Goal: Task Accomplishment & Management: Manage account settings

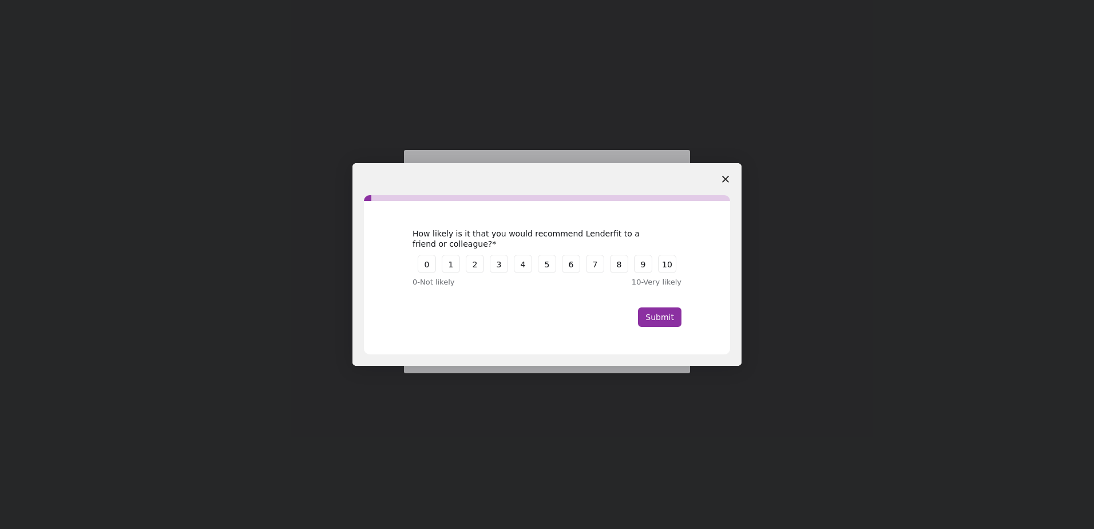
click at [727, 178] on icon "Close survey" at bounding box center [725, 179] width 7 height 7
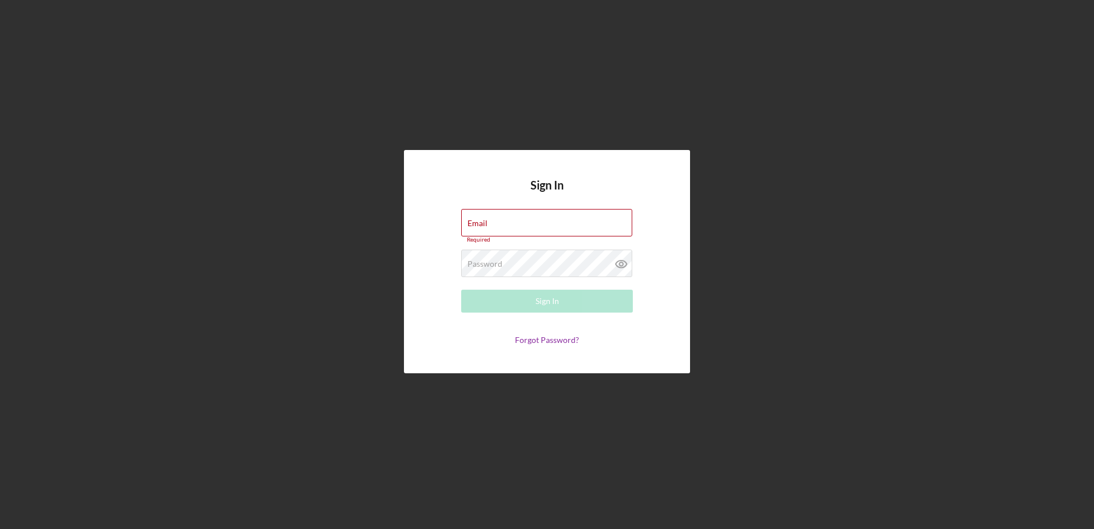
type input "[EMAIL_ADDRESS][DOMAIN_NAME]"
click at [554, 303] on div "Sign In" at bounding box center [546, 300] width 23 height 23
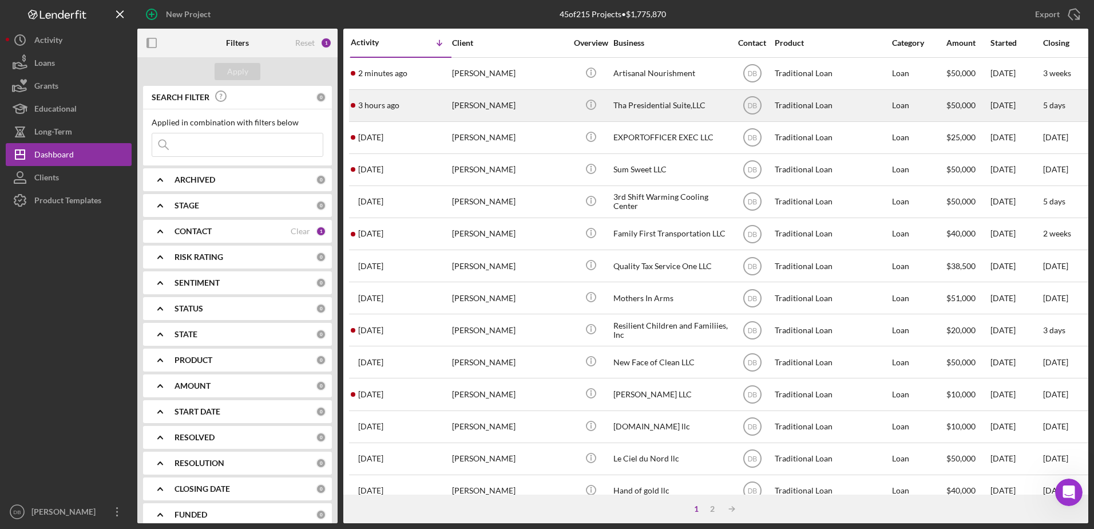
click at [506, 102] on div "[PERSON_NAME]" at bounding box center [509, 105] width 114 height 30
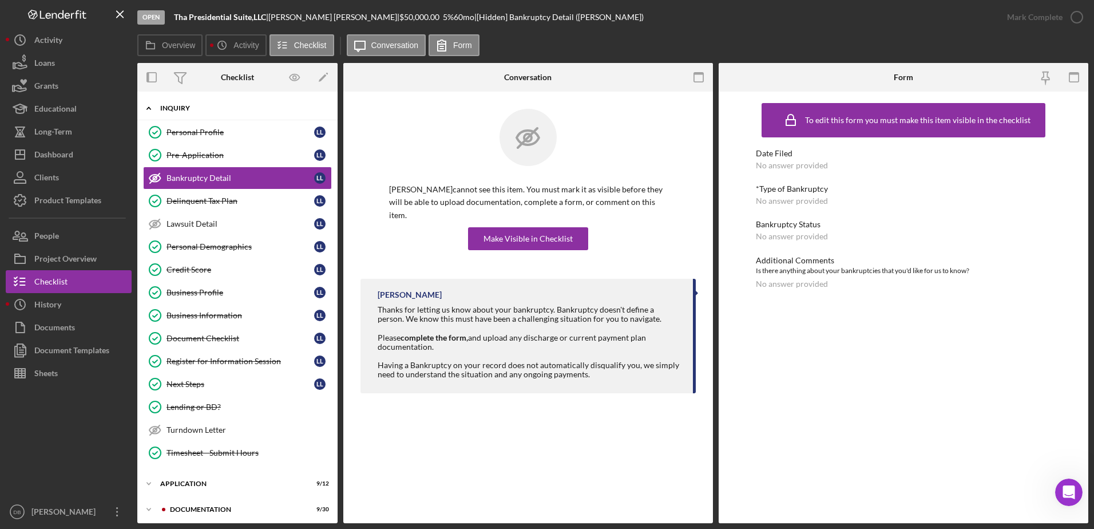
click at [178, 114] on div "Icon/Expander Inquiry 12 / 15" at bounding box center [237, 108] width 200 height 23
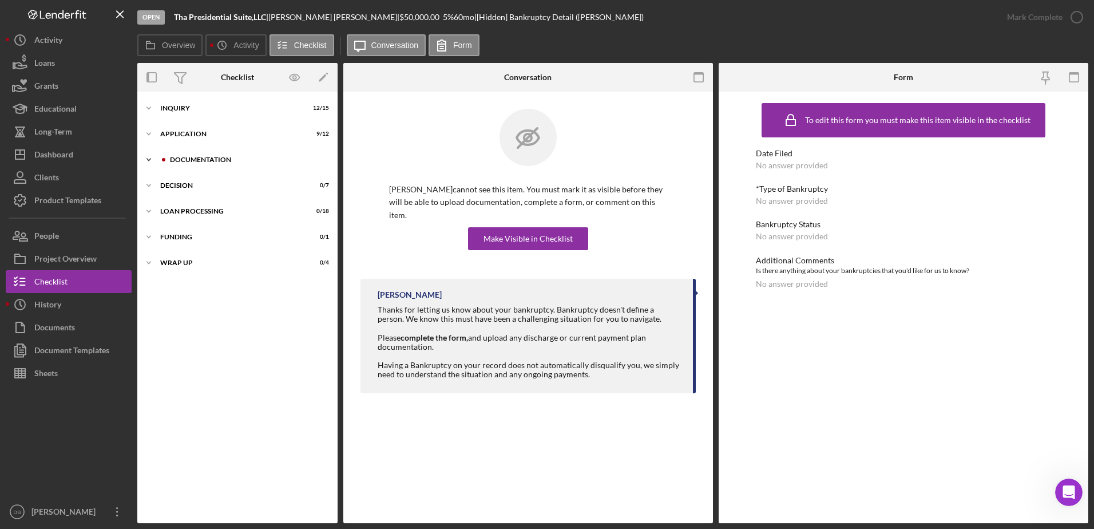
click at [192, 157] on div "Documentation" at bounding box center [246, 159] width 153 height 7
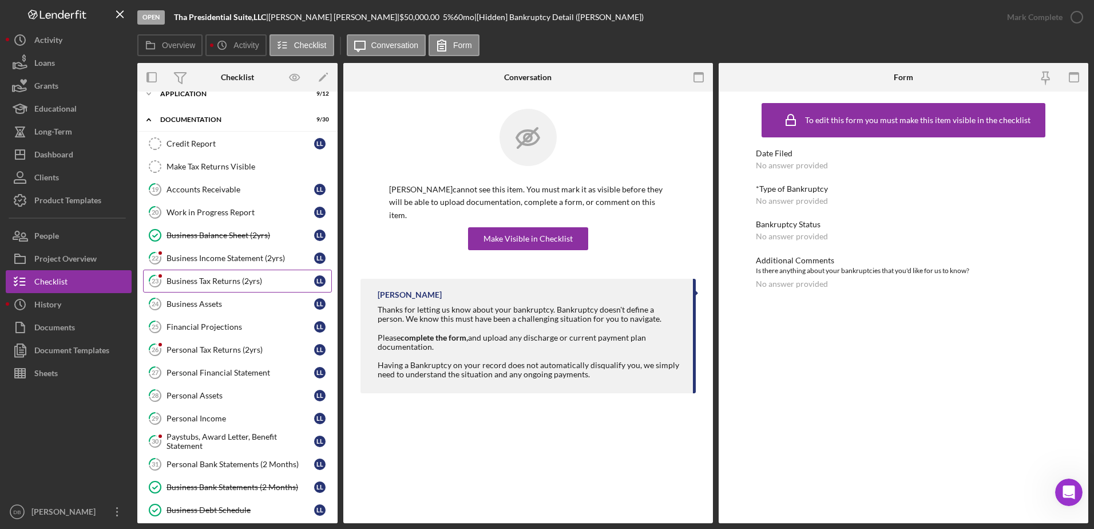
scroll to position [57, 0]
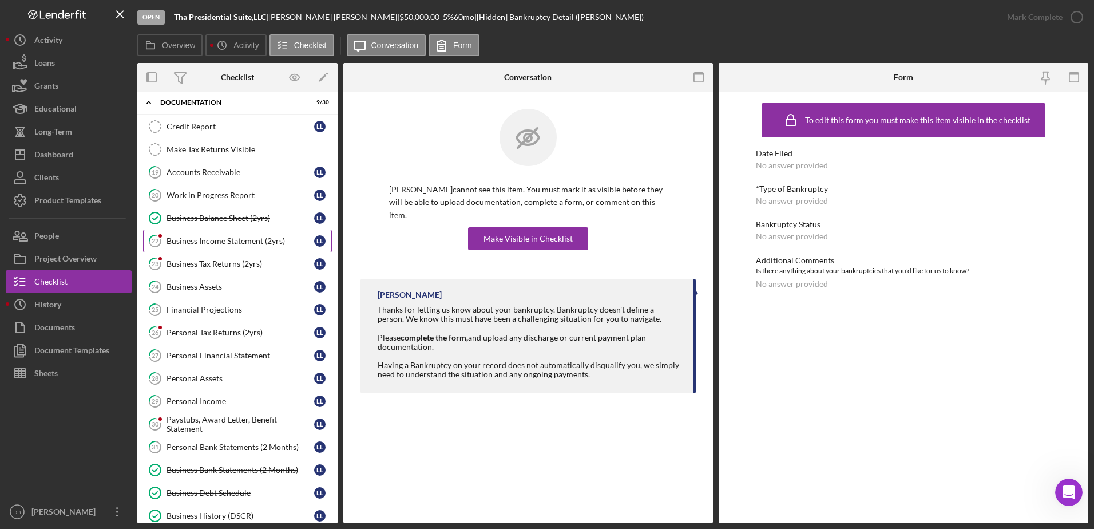
click at [194, 239] on div "Business Income Statement (2yrs)" at bounding box center [240, 240] width 148 height 9
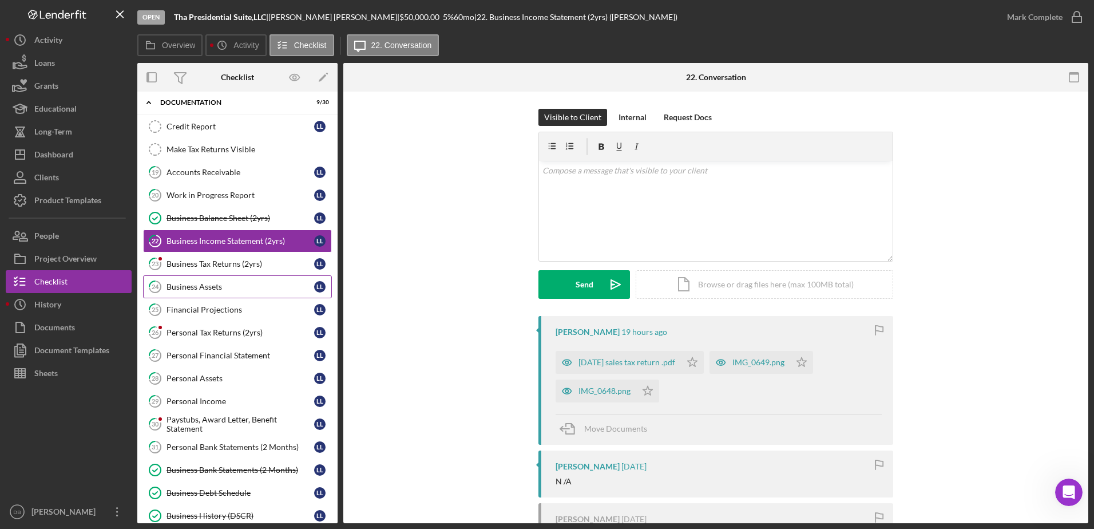
click at [212, 275] on link "24 Business Assets L L" at bounding box center [237, 286] width 189 height 23
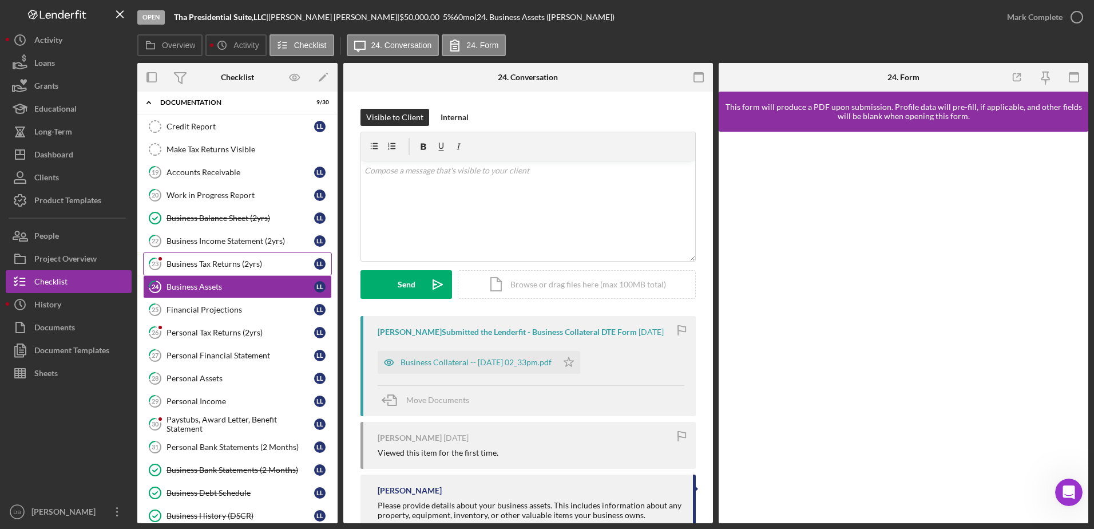
click at [211, 260] on div "Business Tax Returns (2yrs)" at bounding box center [240, 263] width 148 height 9
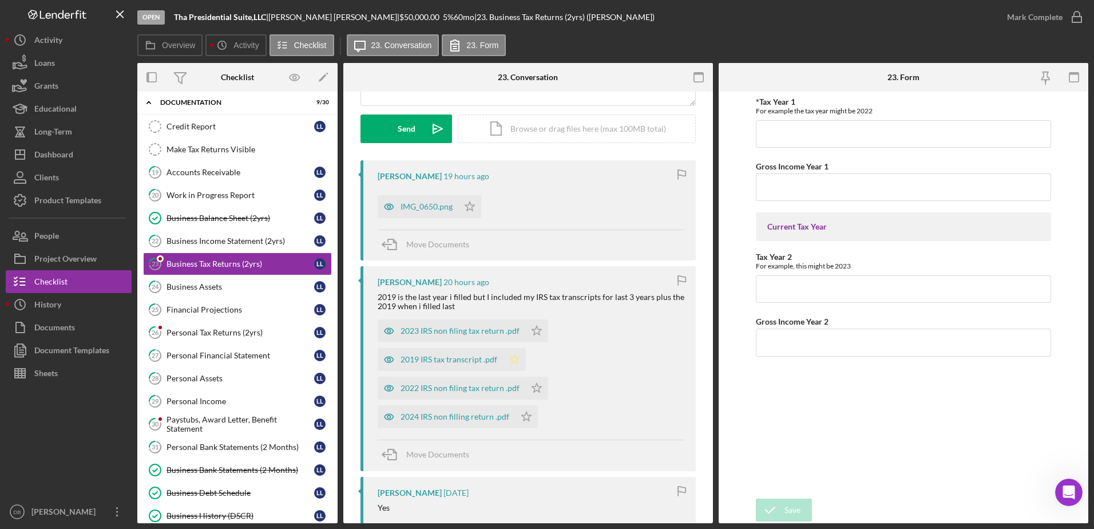
scroll to position [172, 0]
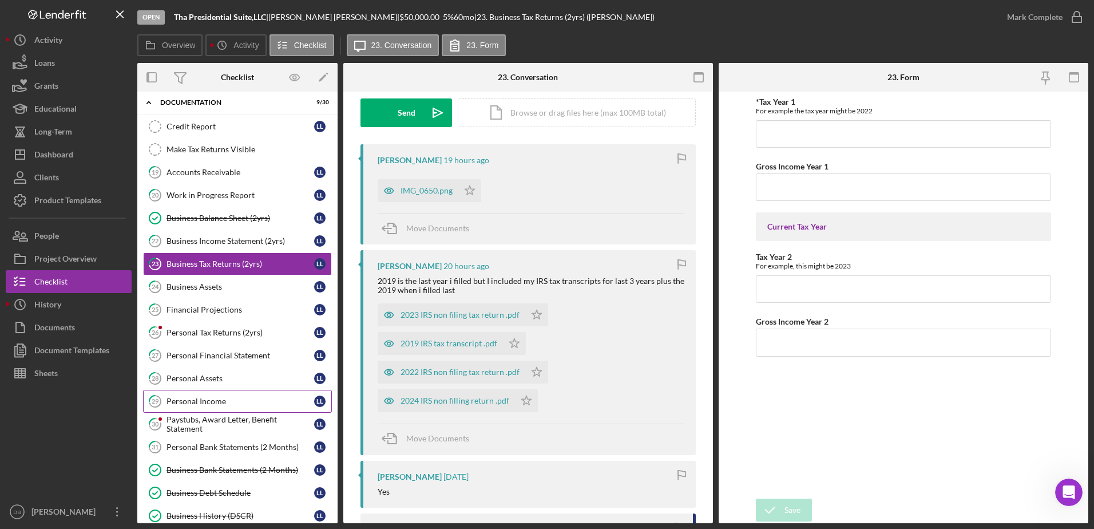
click at [239, 401] on div "Personal Income" at bounding box center [240, 400] width 148 height 9
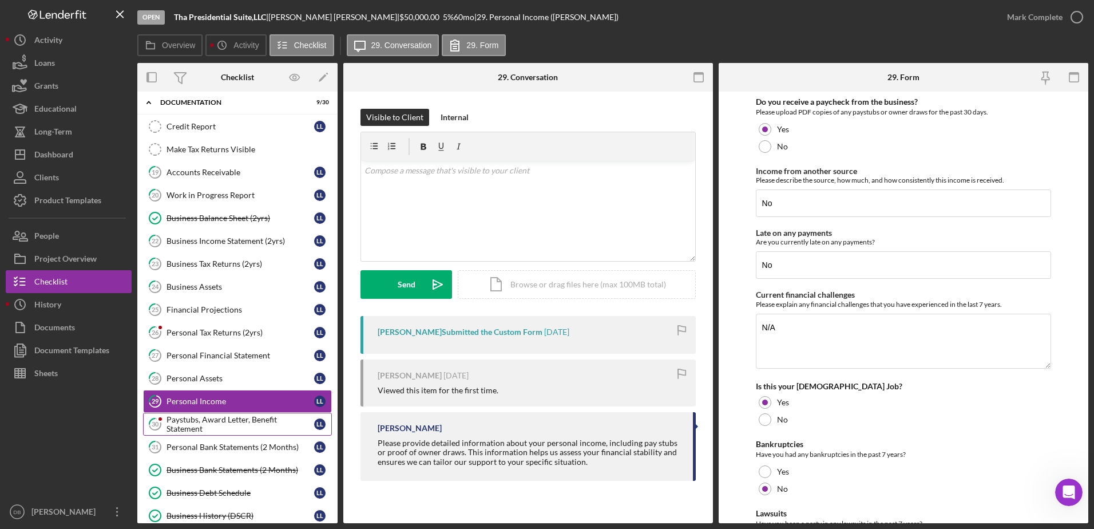
click at [243, 415] on div "Paystubs, Award Letter, Benefit Statement" at bounding box center [240, 424] width 148 height 18
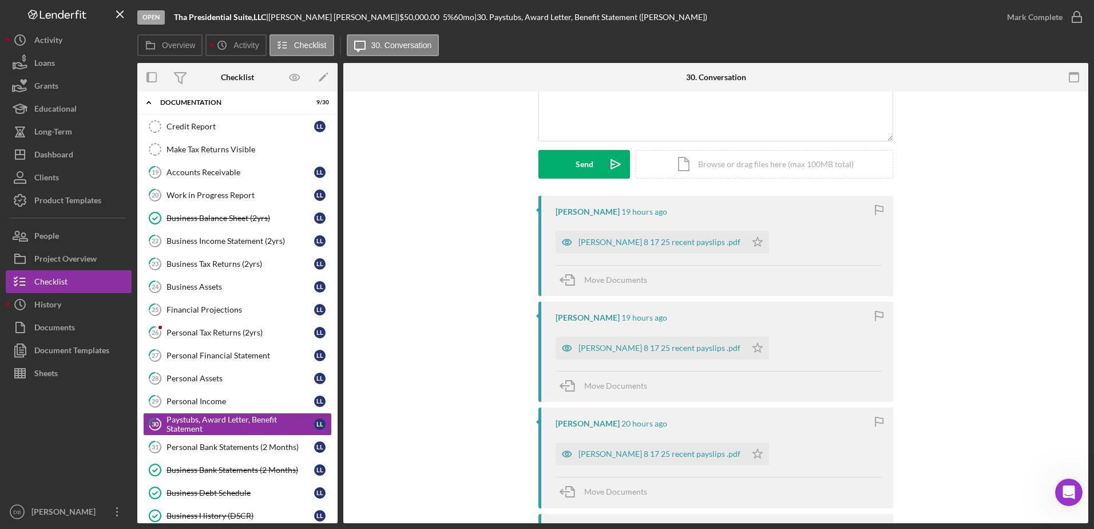
scroll to position [114, 0]
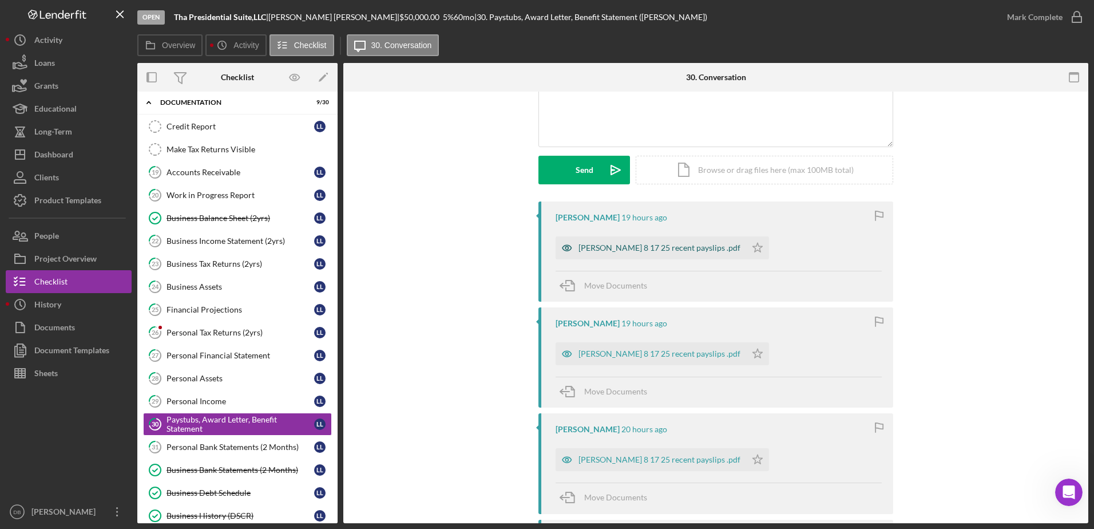
click at [665, 248] on div "[PERSON_NAME] 8 17 25 recent payslips .pdf" at bounding box center [659, 247] width 162 height 9
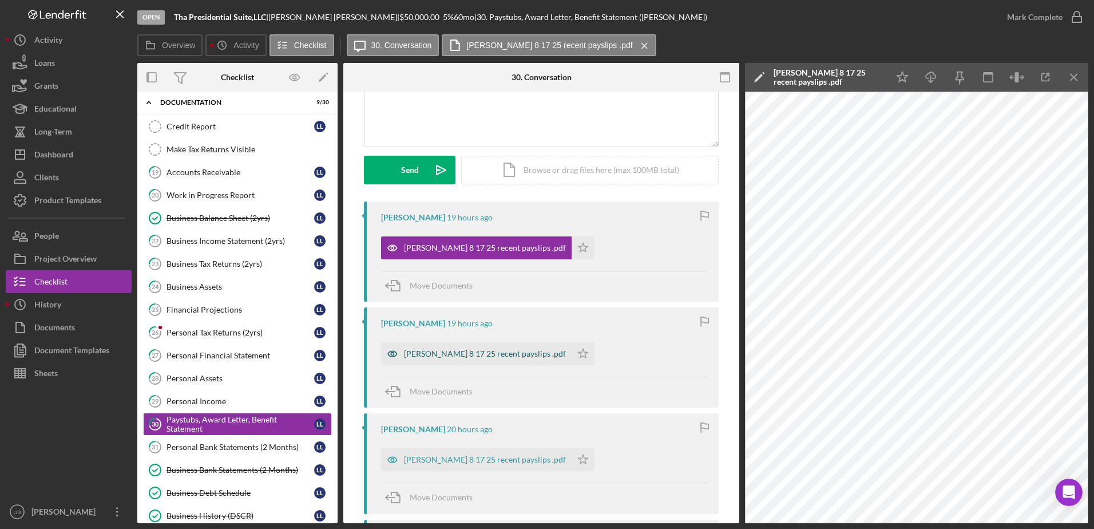
click at [463, 360] on div "[PERSON_NAME] 8 17 25 recent payslips .pdf" at bounding box center [476, 353] width 190 height 23
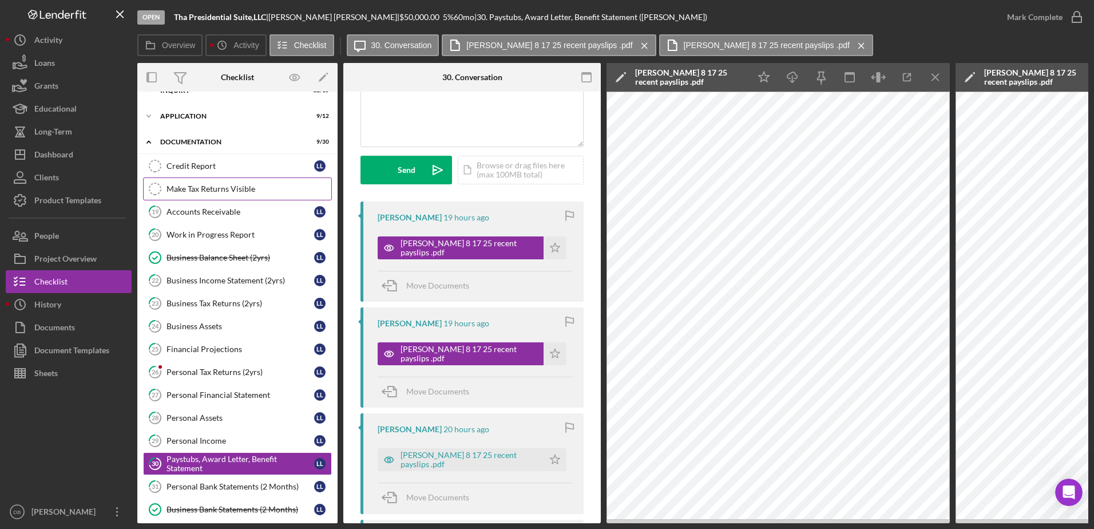
scroll to position [0, 0]
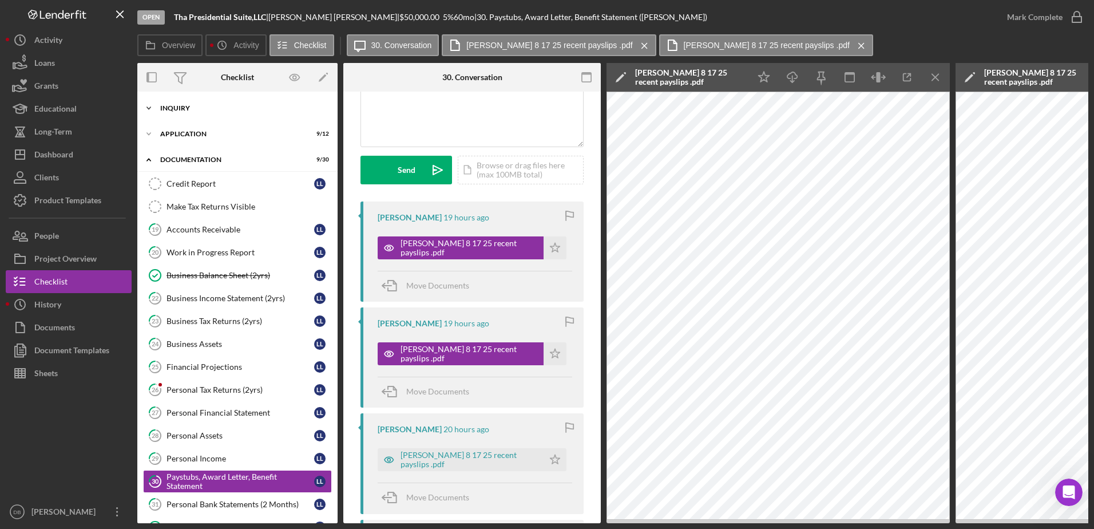
click at [216, 107] on div "Inquiry" at bounding box center [241, 108] width 163 height 7
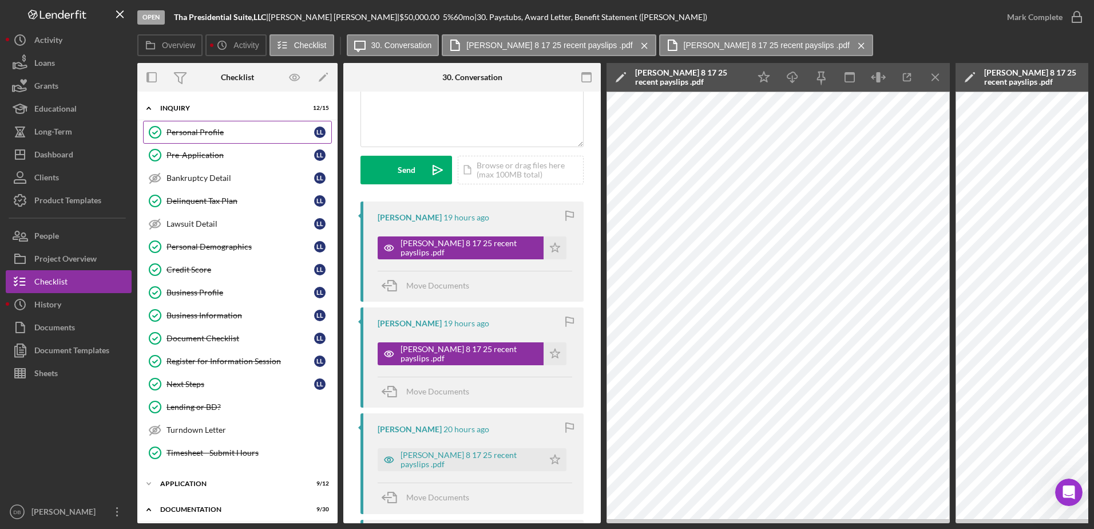
click at [207, 131] on div "Personal Profile" at bounding box center [240, 132] width 148 height 9
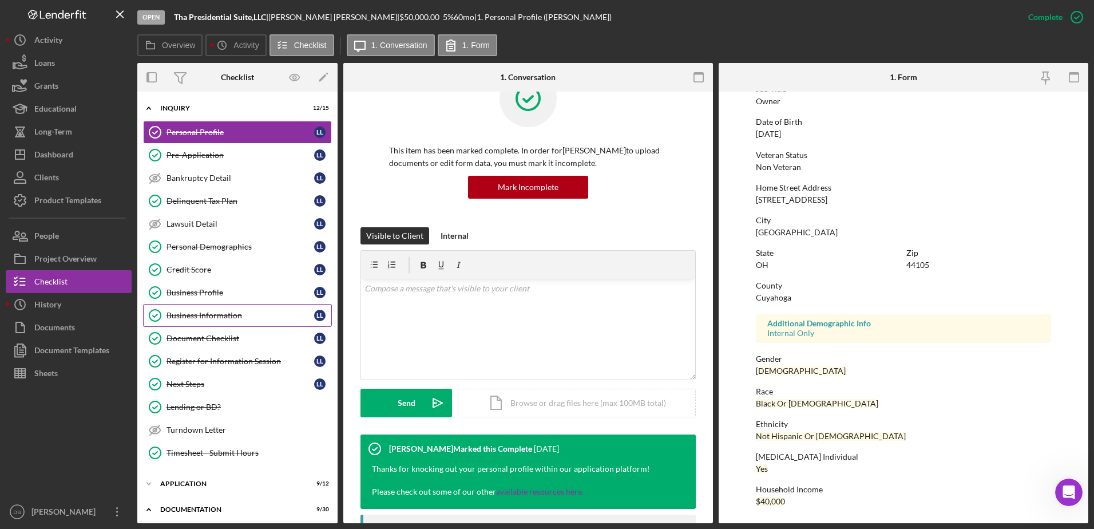
scroll to position [57, 0]
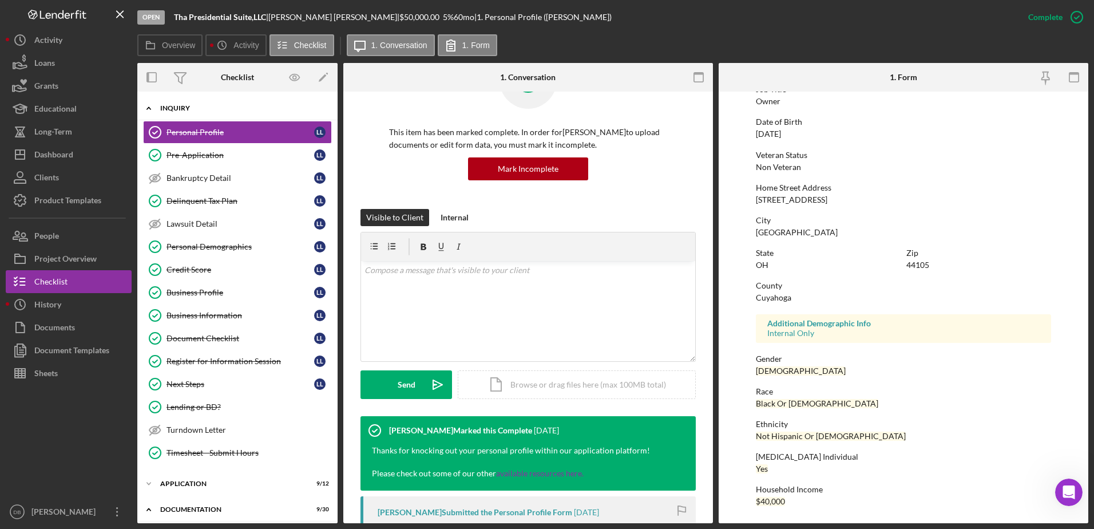
click at [243, 110] on div "Inquiry" at bounding box center [241, 108] width 163 height 7
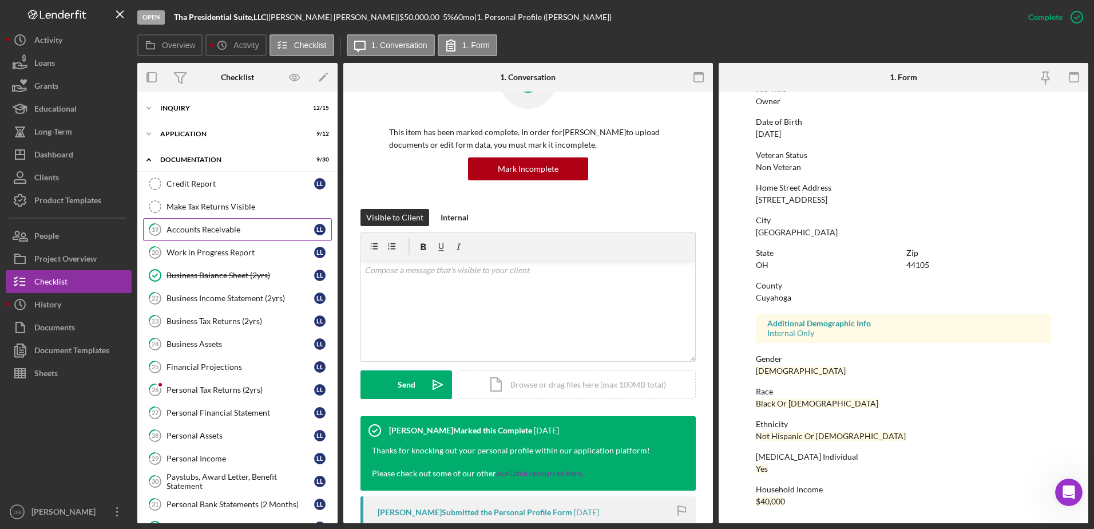
click at [257, 232] on div "Accounts Receivable" at bounding box center [240, 229] width 148 height 9
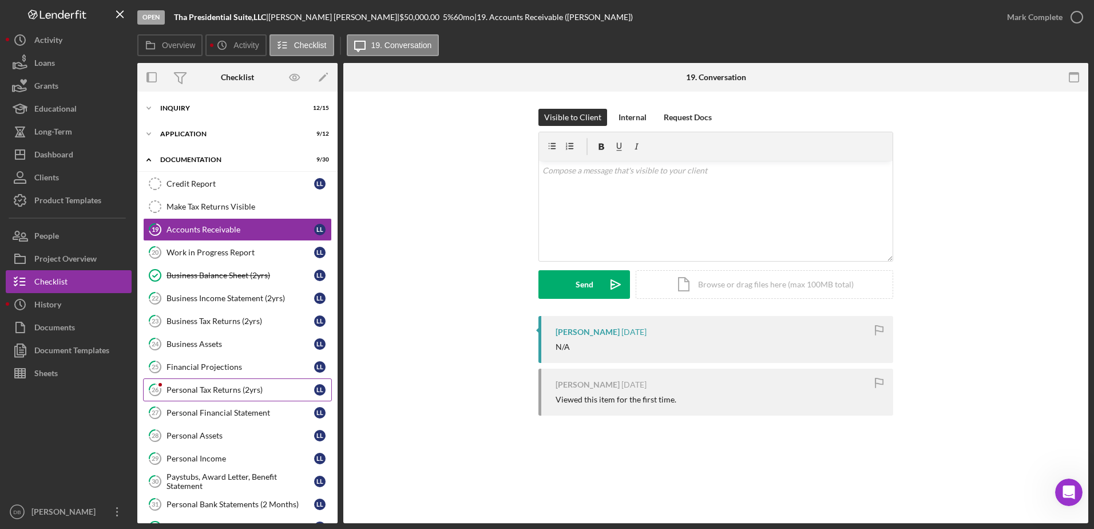
click at [247, 380] on link "26 Personal Tax Returns (2yrs) L L" at bounding box center [237, 389] width 189 height 23
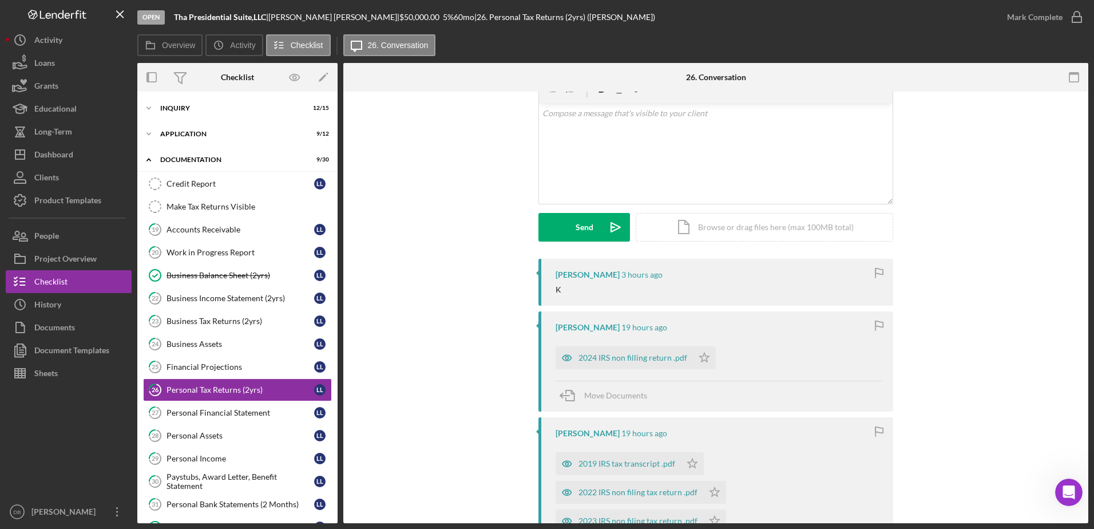
scroll to position [114, 0]
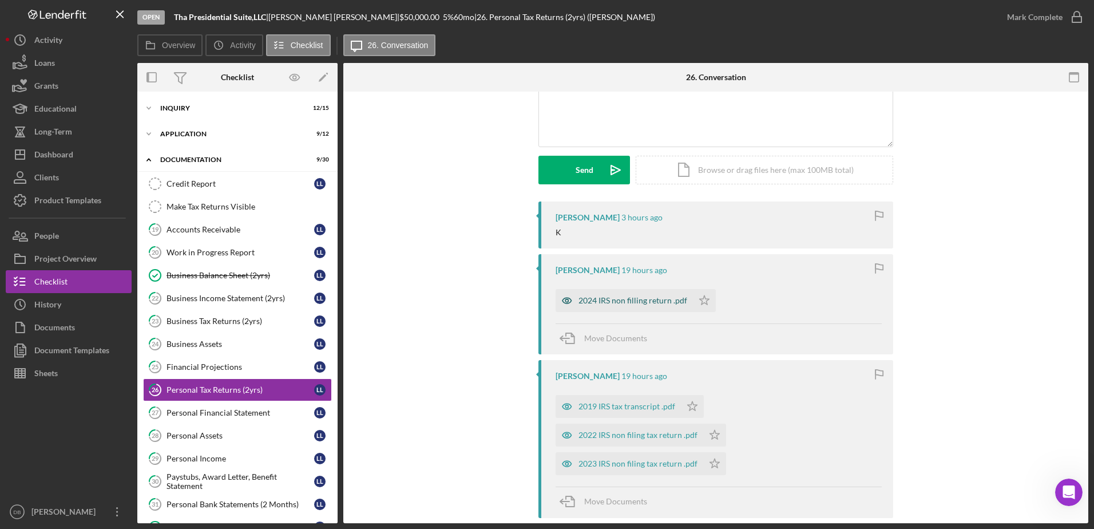
click at [609, 299] on div "2024 IRS non filling return .pdf" at bounding box center [632, 300] width 109 height 9
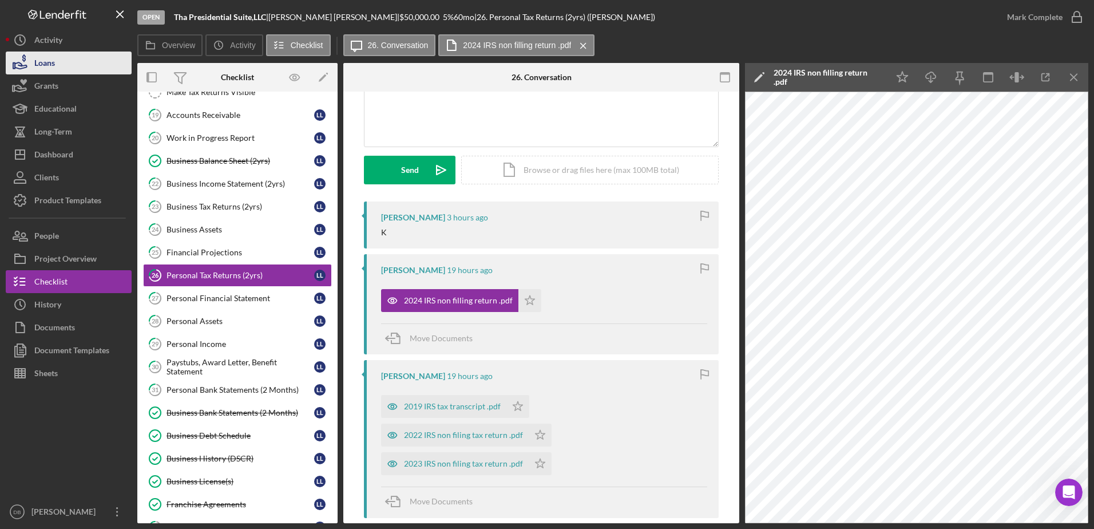
click at [64, 66] on button "Loans" at bounding box center [69, 62] width 126 height 23
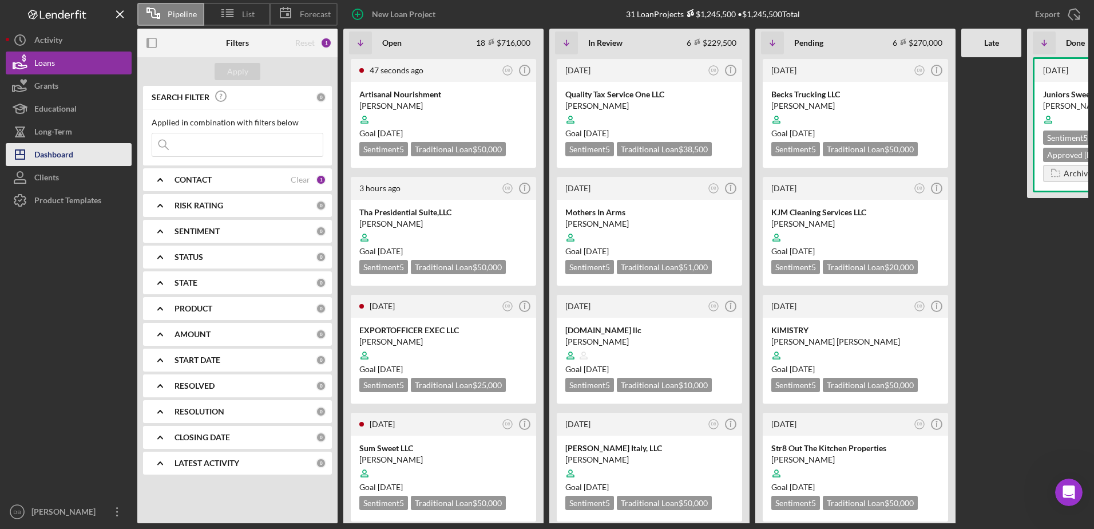
click at [82, 159] on button "Icon/Dashboard Dashboard" at bounding box center [69, 154] width 126 height 23
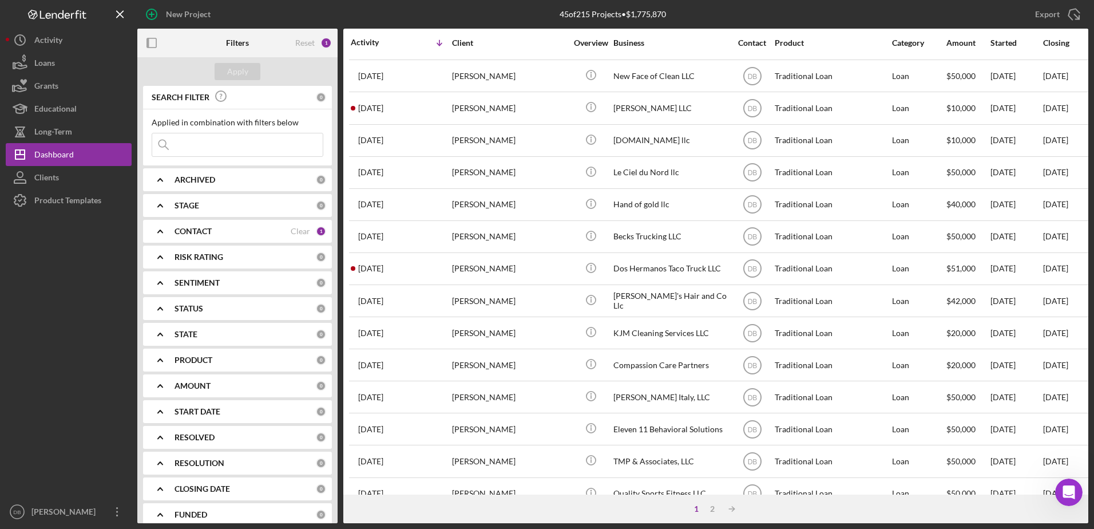
scroll to position [380, 0]
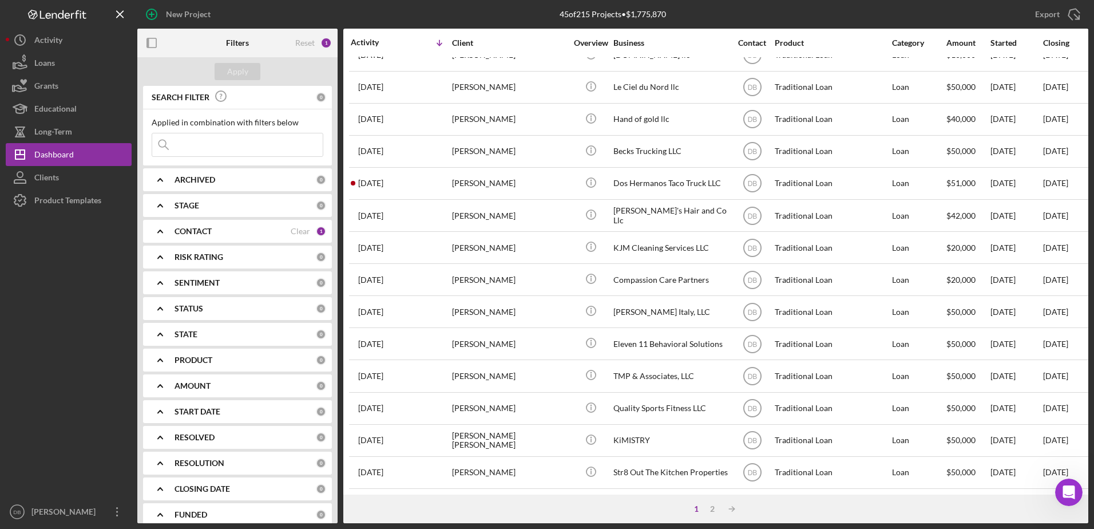
click at [177, 146] on input at bounding box center [237, 144] width 170 height 23
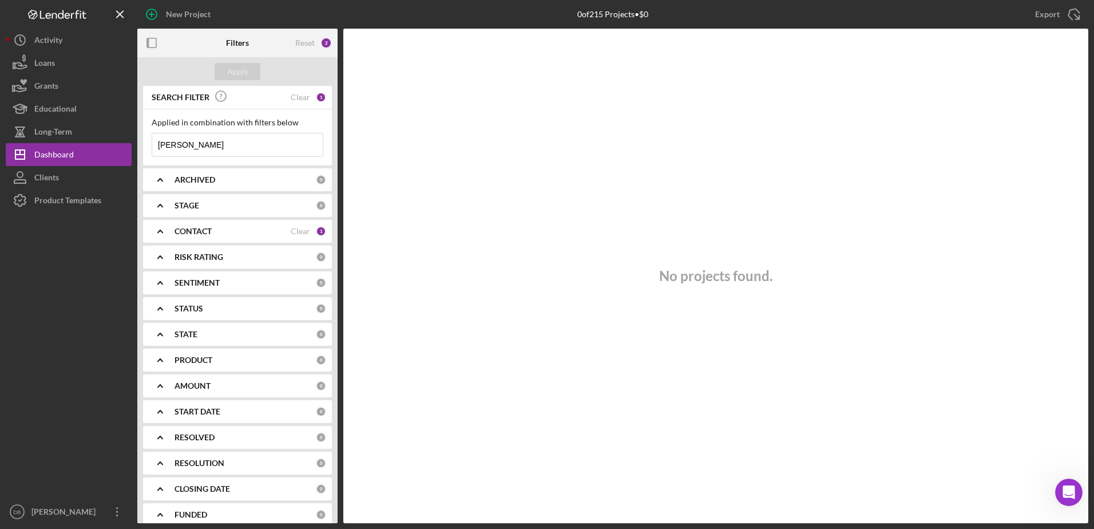
type input "[PERSON_NAME]"
click at [247, 232] on div "CONTACT" at bounding box center [232, 231] width 116 height 9
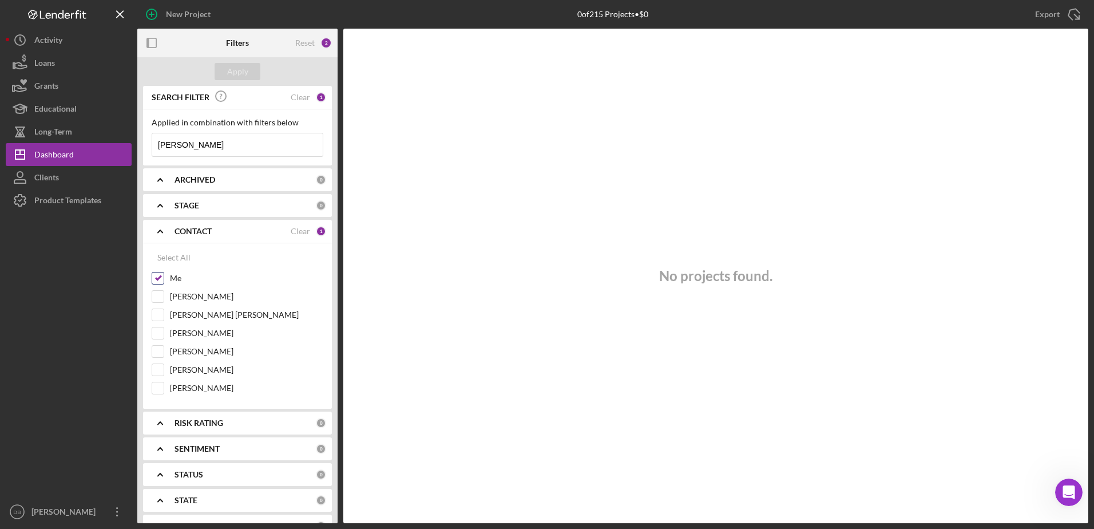
click at [154, 281] on input "Me" at bounding box center [157, 277] width 11 height 11
checkbox input "false"
click at [223, 153] on input "[PERSON_NAME]" at bounding box center [237, 144] width 170 height 23
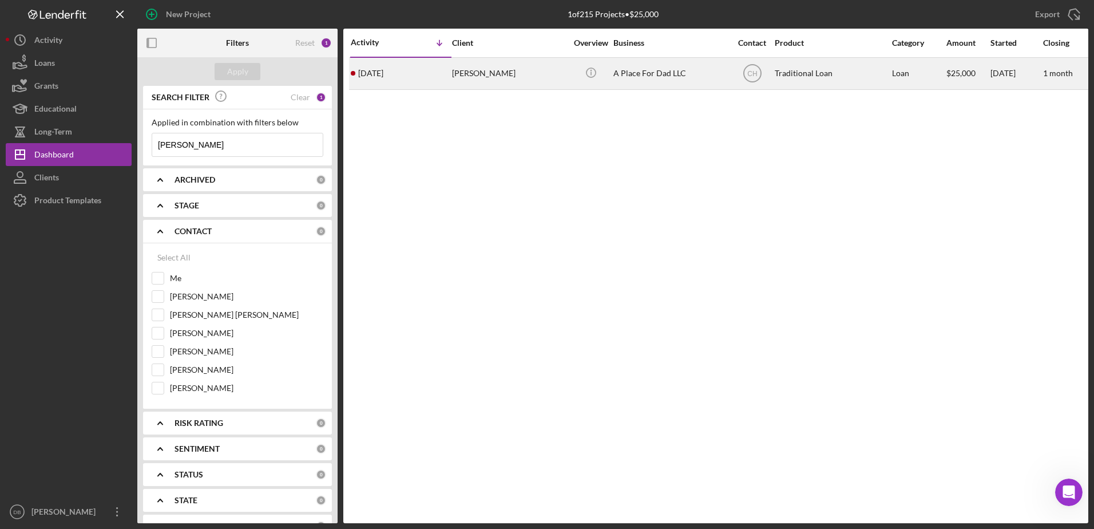
click at [484, 84] on div "[PERSON_NAME]" at bounding box center [509, 73] width 114 height 30
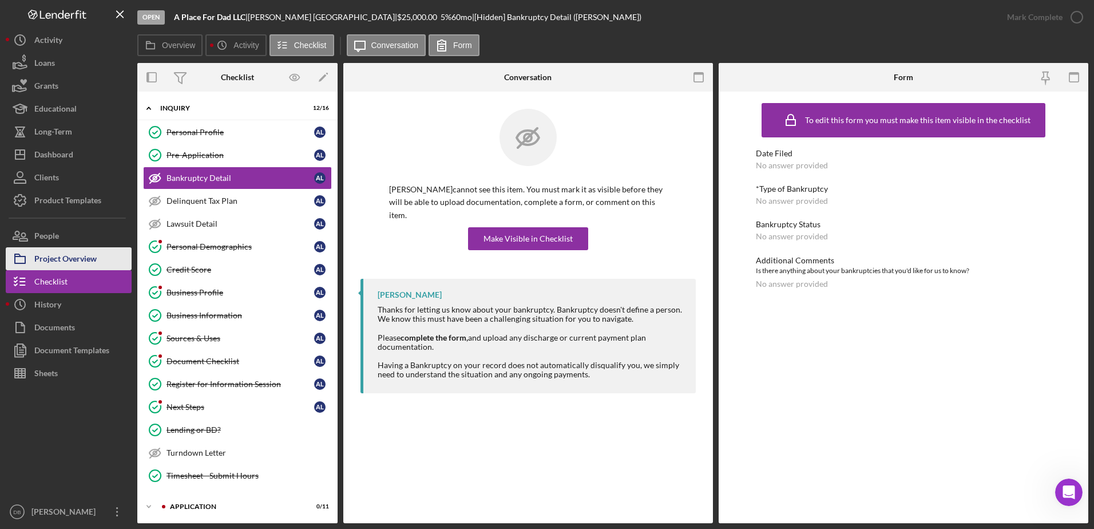
click at [60, 260] on div "Project Overview" at bounding box center [65, 260] width 62 height 26
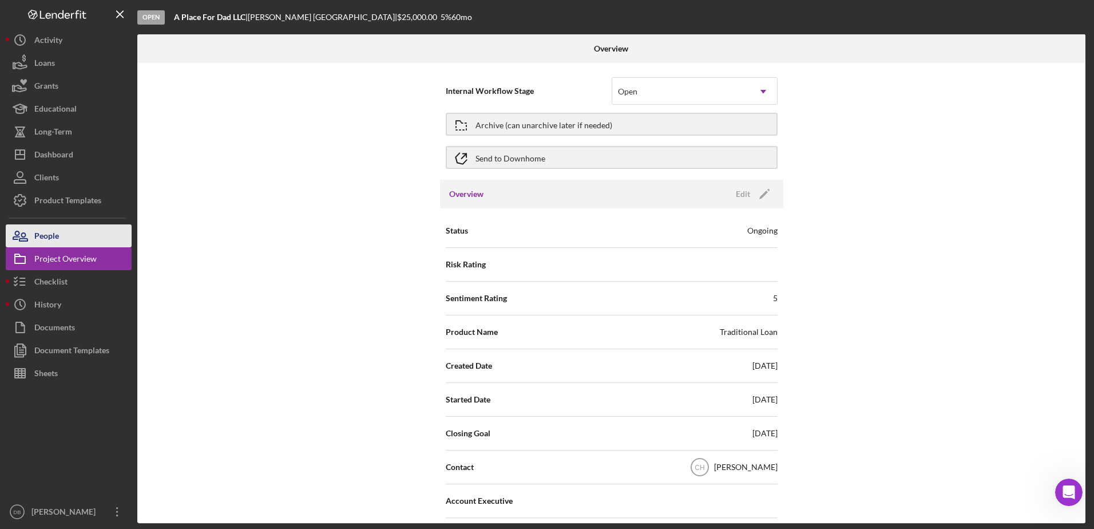
click at [55, 240] on div "People" at bounding box center [46, 237] width 25 height 26
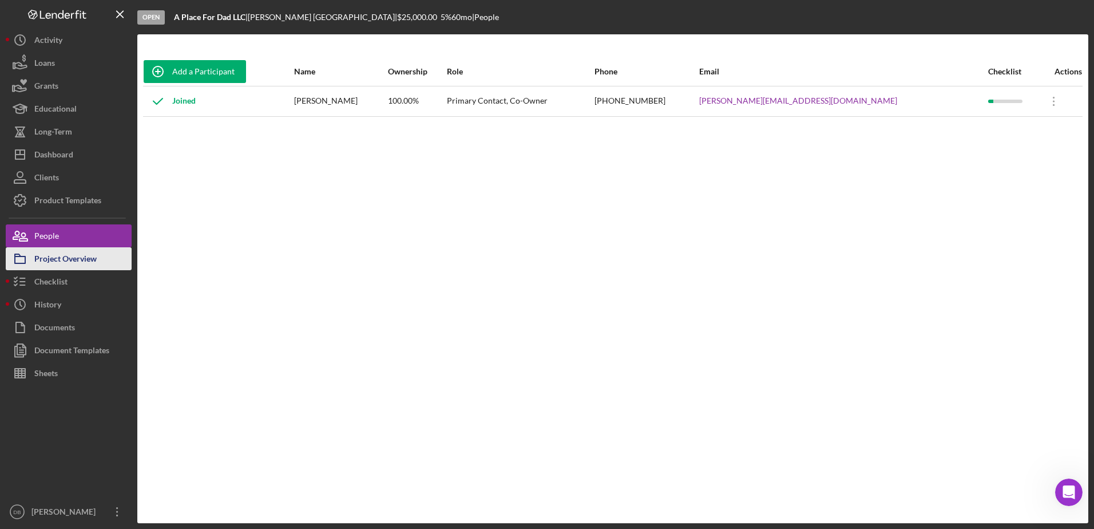
click at [83, 266] on div "Project Overview" at bounding box center [65, 260] width 62 height 26
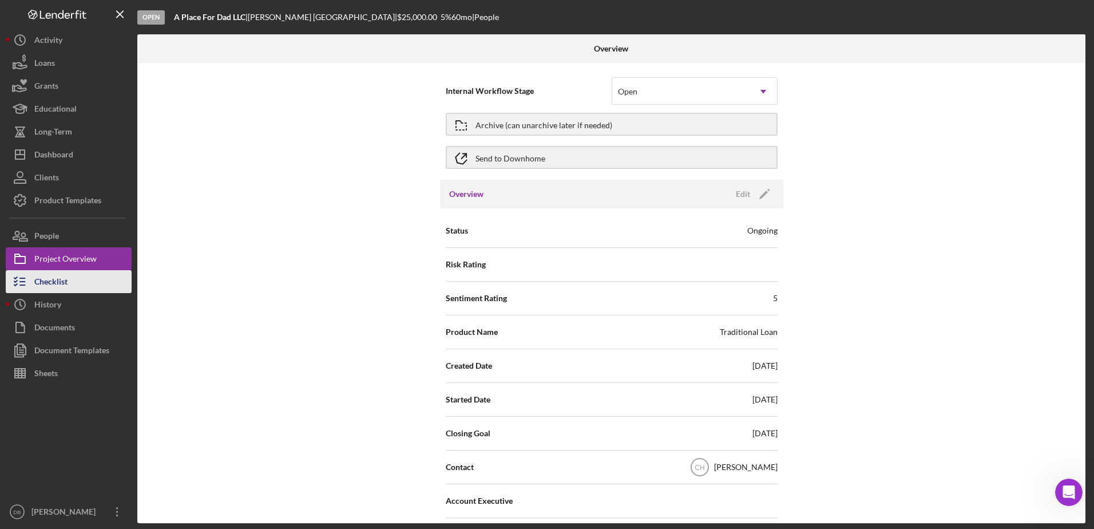
click at [96, 286] on button "Checklist" at bounding box center [69, 281] width 126 height 23
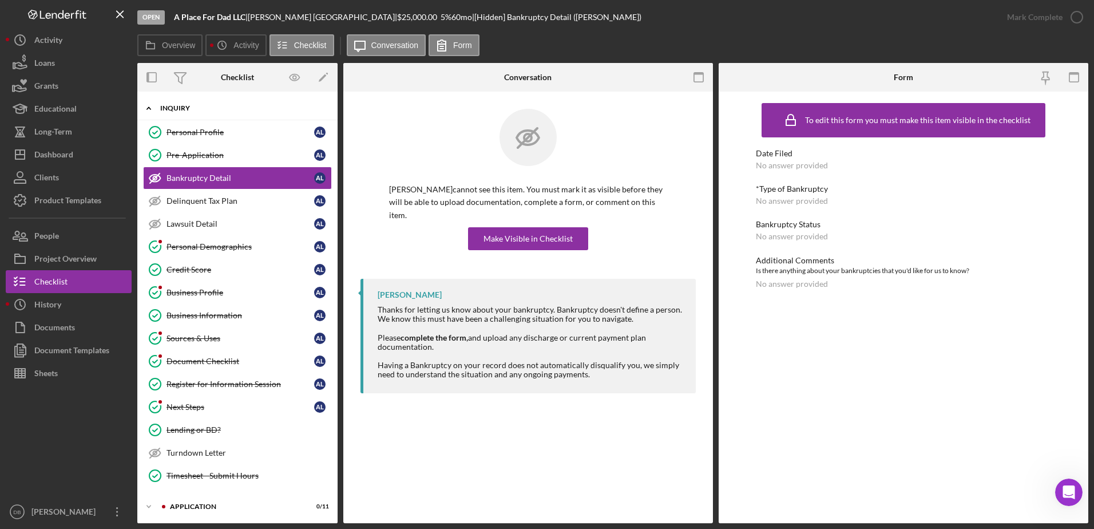
click at [186, 102] on div "Icon/Expander Inquiry 12 / 16" at bounding box center [237, 108] width 200 height 23
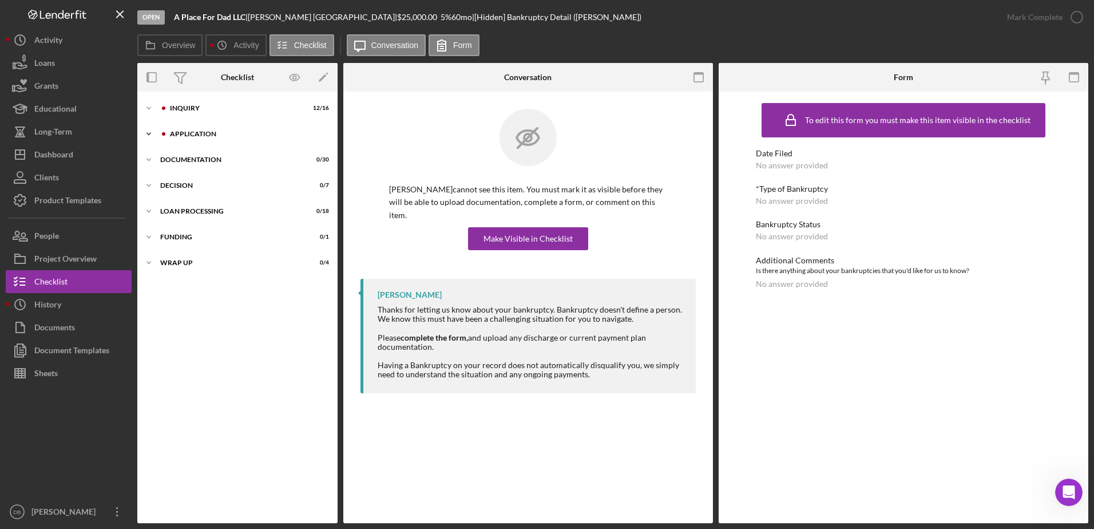
click at [196, 128] on div "Icon/Expander Application 0 / 11" at bounding box center [237, 133] width 200 height 23
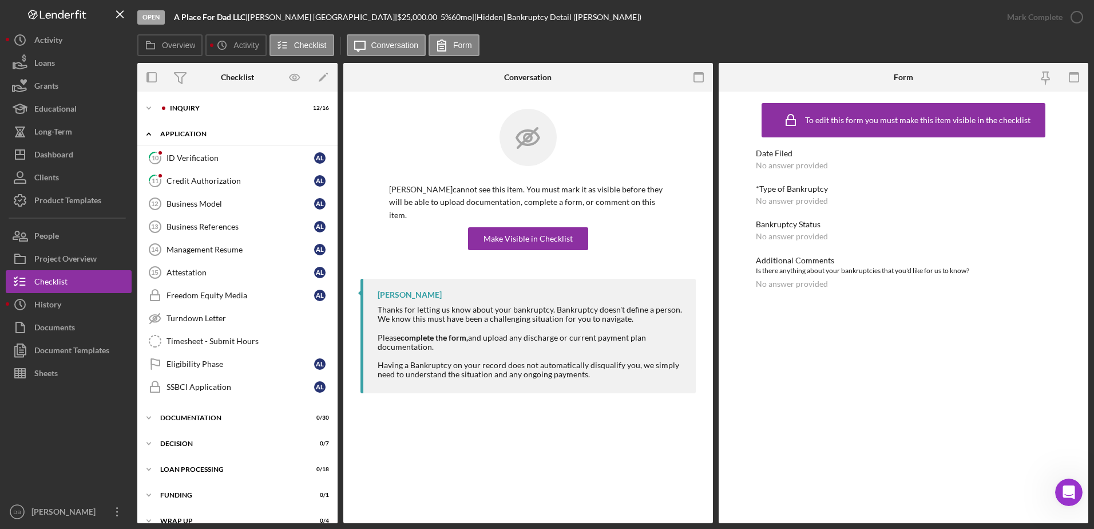
click at [205, 141] on div "Icon/Expander Application 0 / 11" at bounding box center [237, 133] width 200 height 23
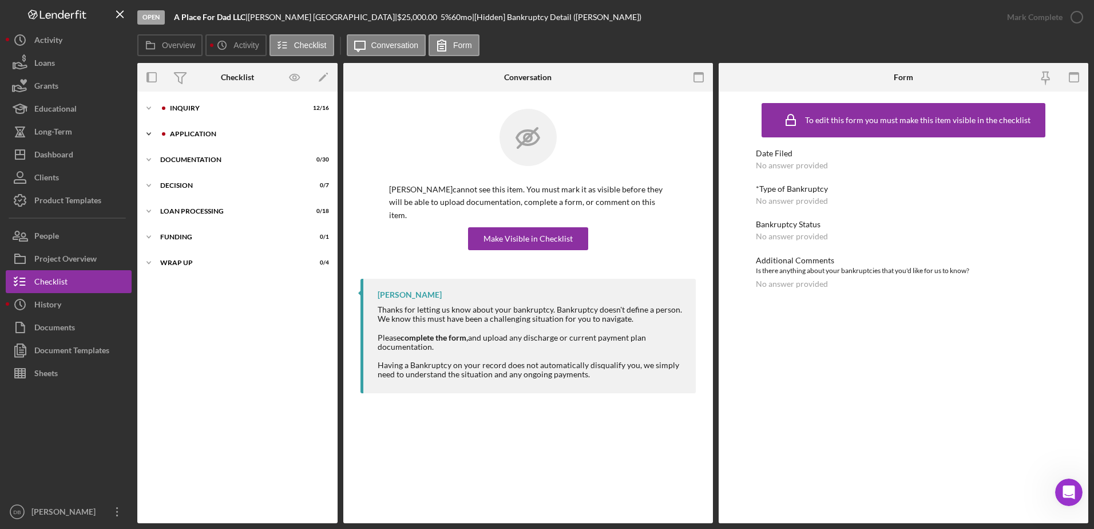
click at [196, 126] on div "Icon/Expander Application 0 / 11" at bounding box center [237, 133] width 200 height 23
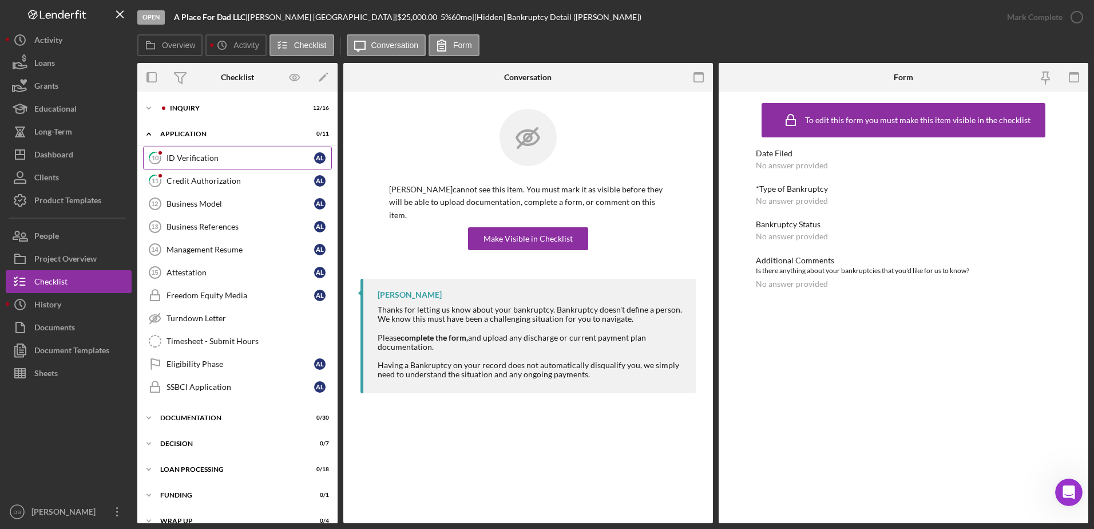
click at [201, 157] on div "ID Verification" at bounding box center [240, 157] width 148 height 9
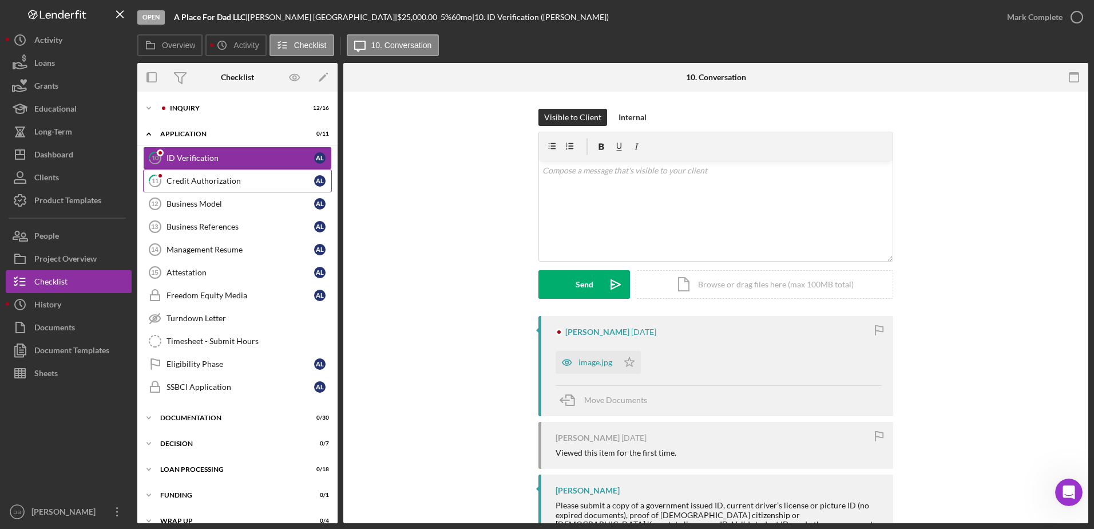
click at [201, 178] on div "Credit Authorization" at bounding box center [240, 180] width 148 height 9
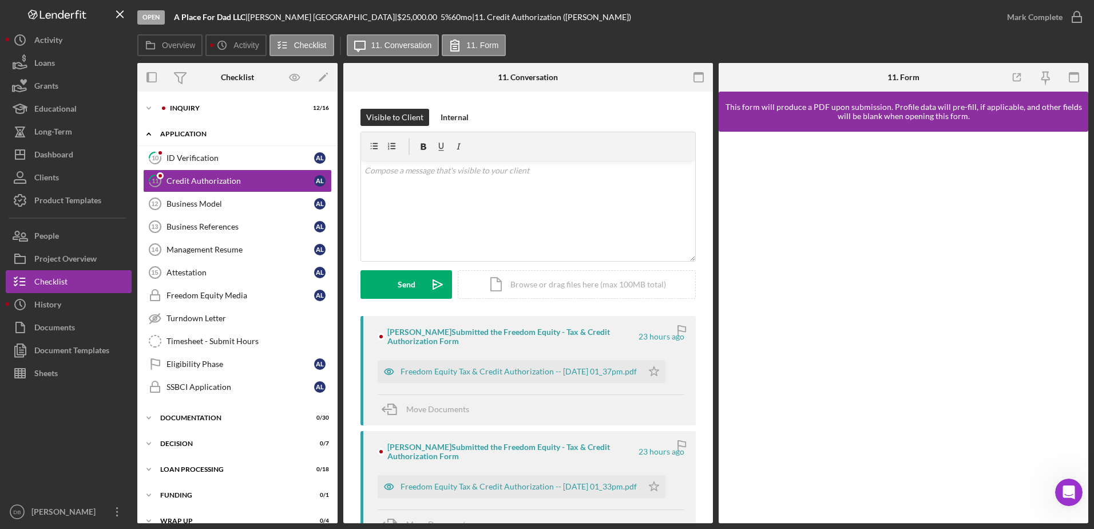
click at [148, 132] on icon "Icon/Expander" at bounding box center [148, 133] width 23 height 23
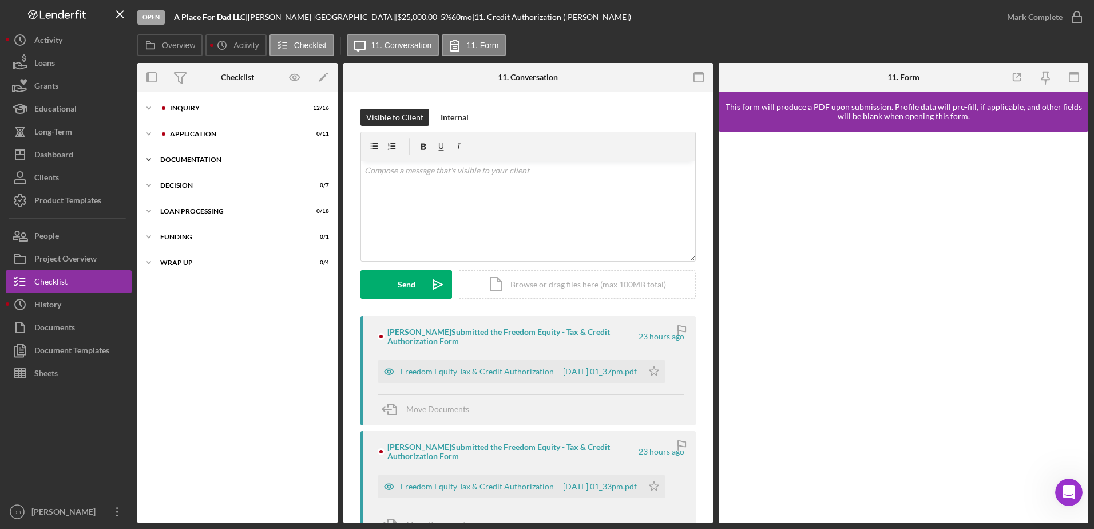
click at [153, 157] on icon "Icon/Expander" at bounding box center [148, 159] width 23 height 23
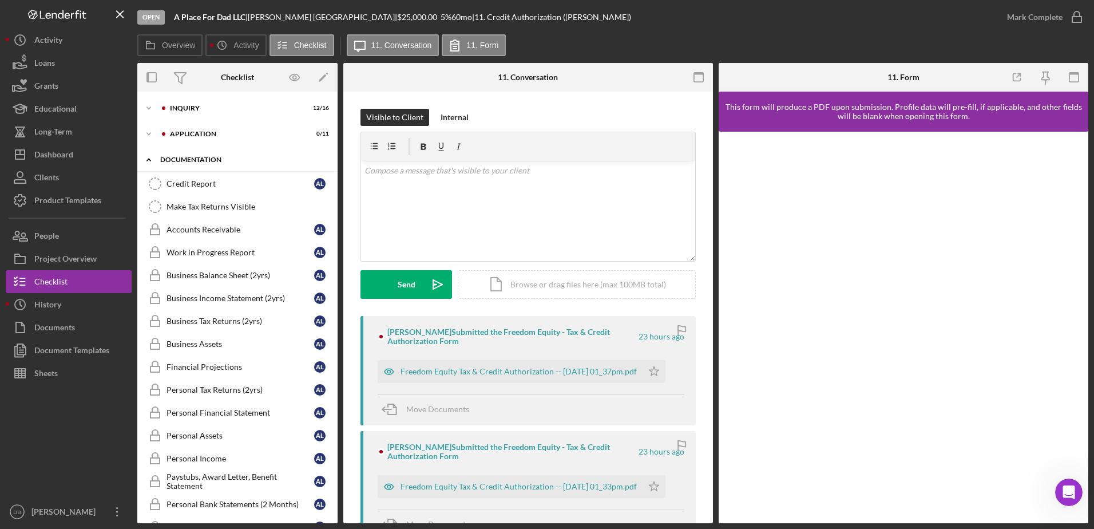
click at [149, 157] on icon "Icon/Expander" at bounding box center [148, 159] width 23 height 23
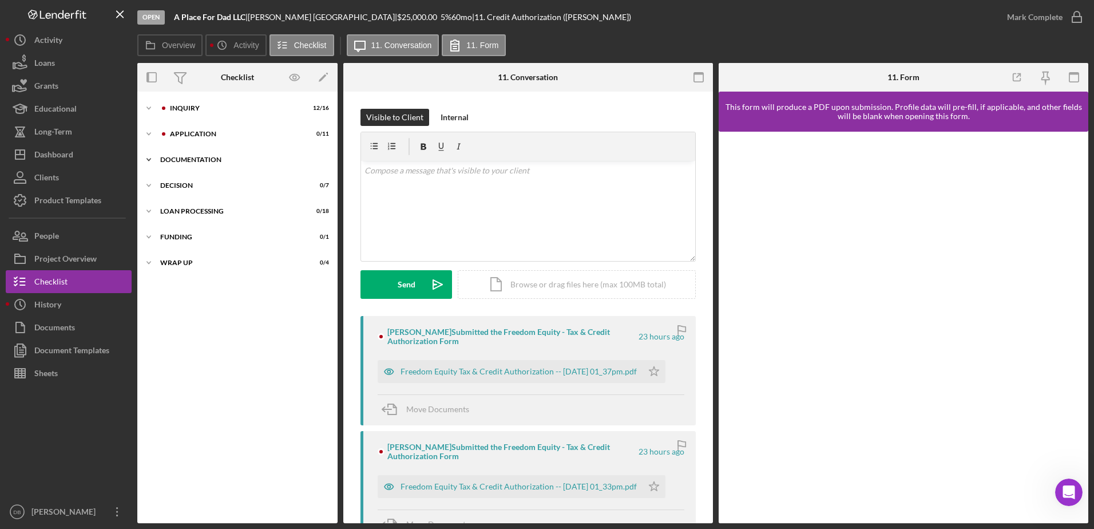
click at [149, 157] on icon "Icon/Expander" at bounding box center [148, 159] width 23 height 23
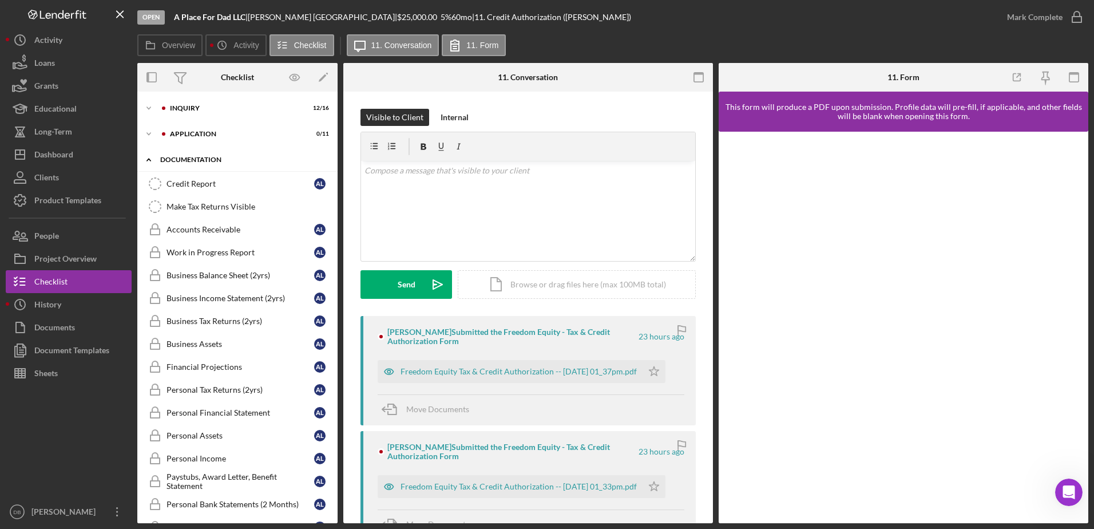
click at [153, 161] on icon "Icon/Expander" at bounding box center [148, 159] width 23 height 23
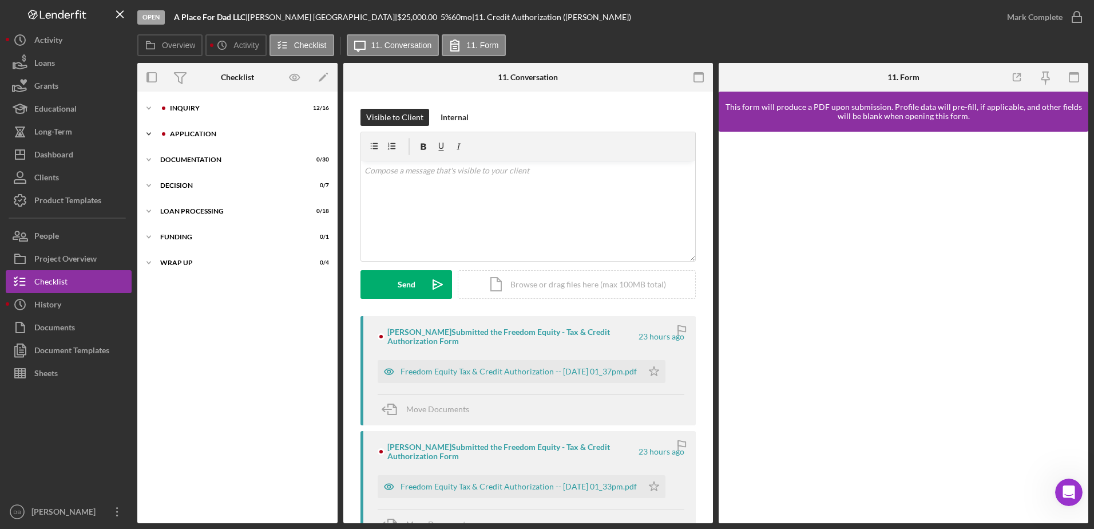
click at [154, 138] on icon "Icon/Expander" at bounding box center [148, 133] width 23 height 23
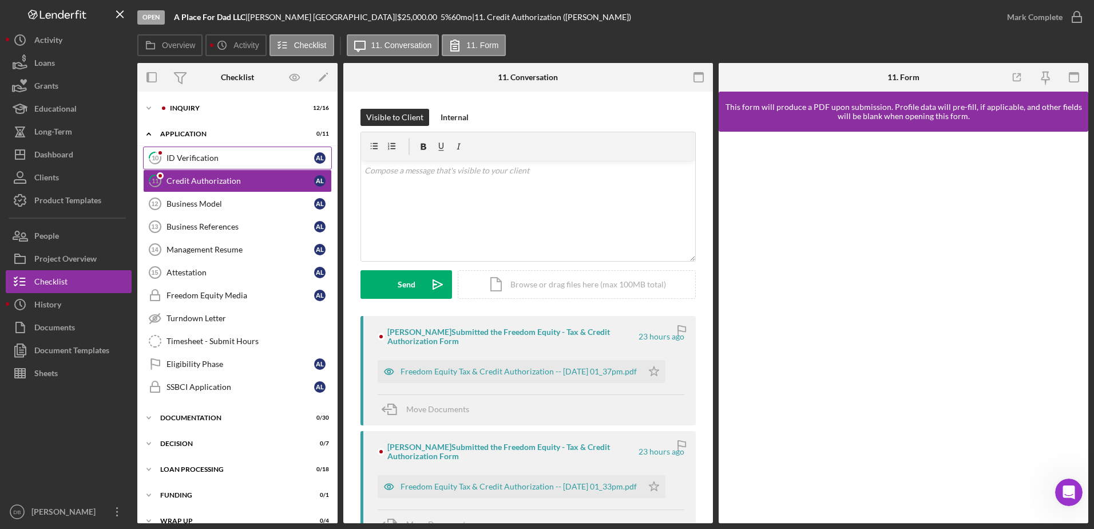
click at [161, 157] on icon at bounding box center [154, 157] width 11 height 11
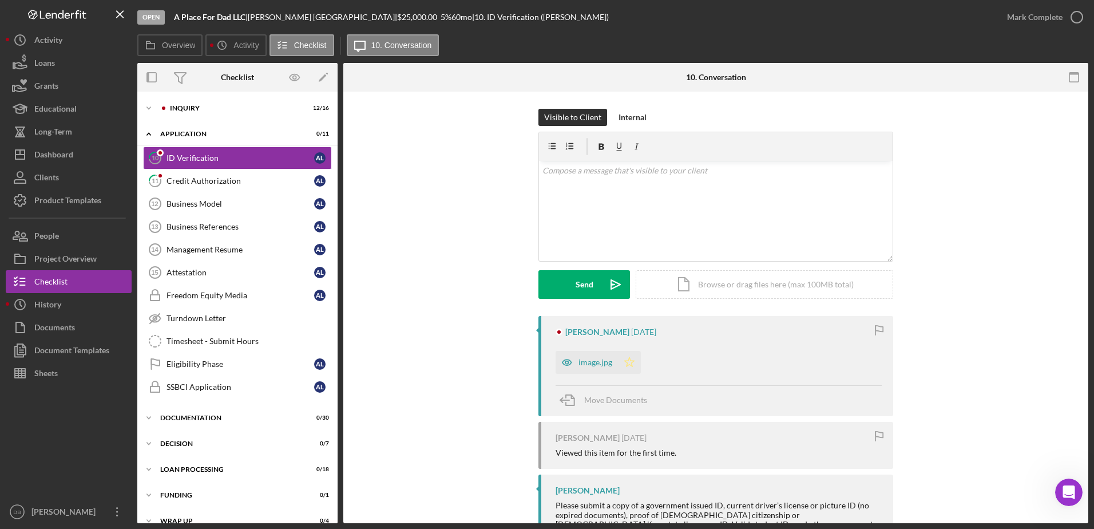
click at [629, 361] on polygon "button" at bounding box center [630, 361] width 10 height 9
click at [1074, 19] on icon "button" at bounding box center [1076, 17] width 29 height 29
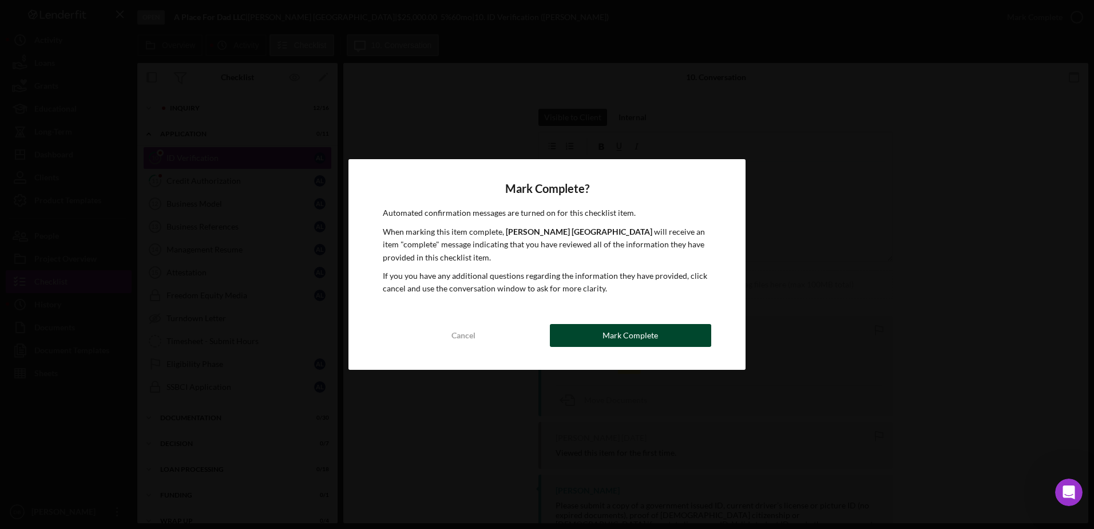
click at [698, 325] on button "Mark Complete" at bounding box center [630, 335] width 161 height 23
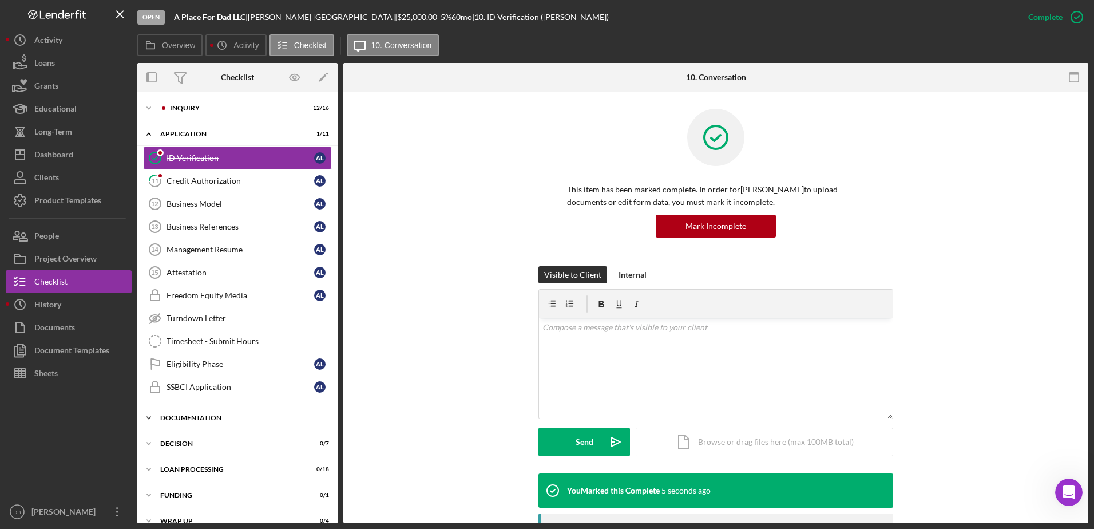
click at [198, 415] on div "Documentation" at bounding box center [241, 417] width 163 height 7
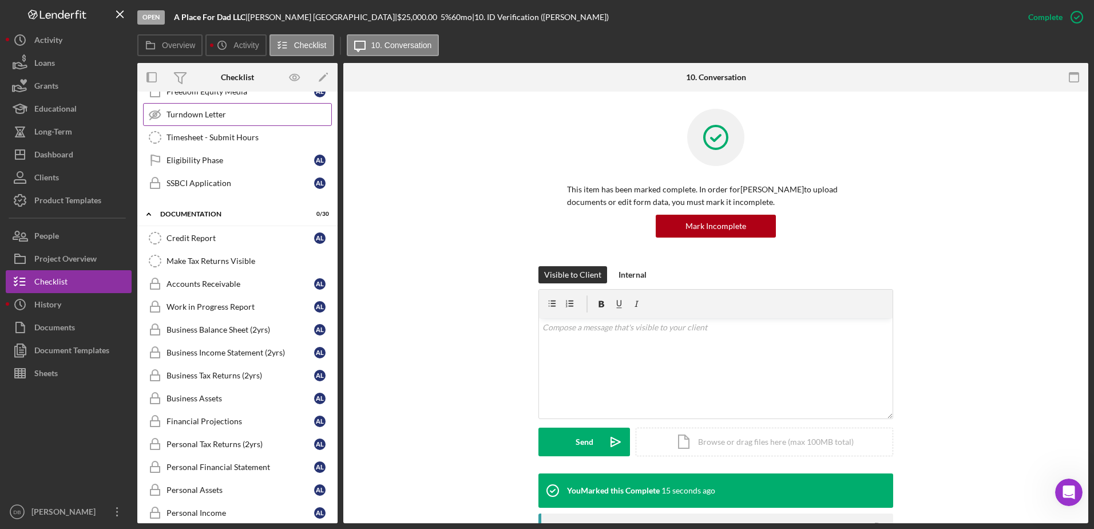
scroll to position [114, 0]
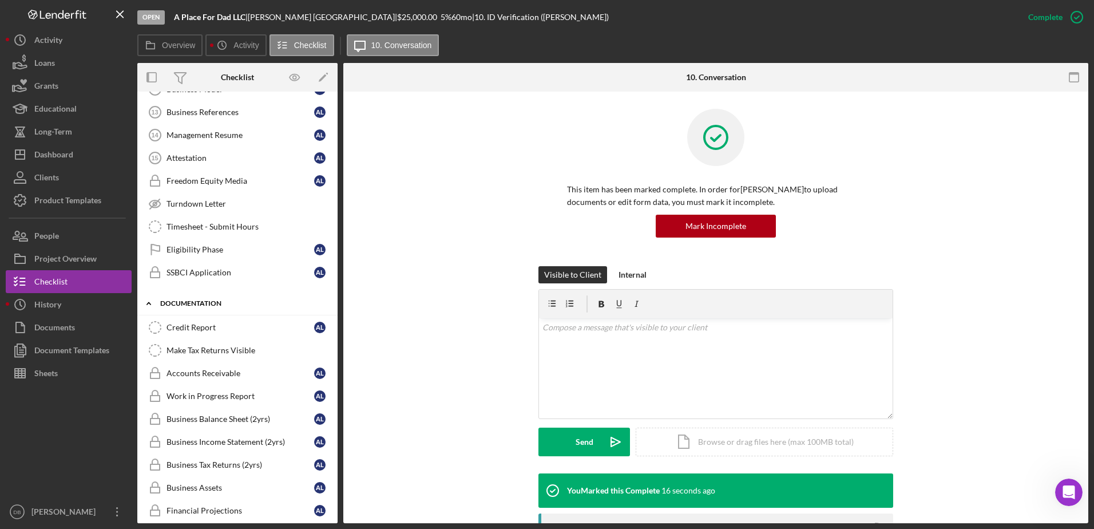
click at [150, 303] on icon "Icon/Expander" at bounding box center [148, 303] width 23 height 23
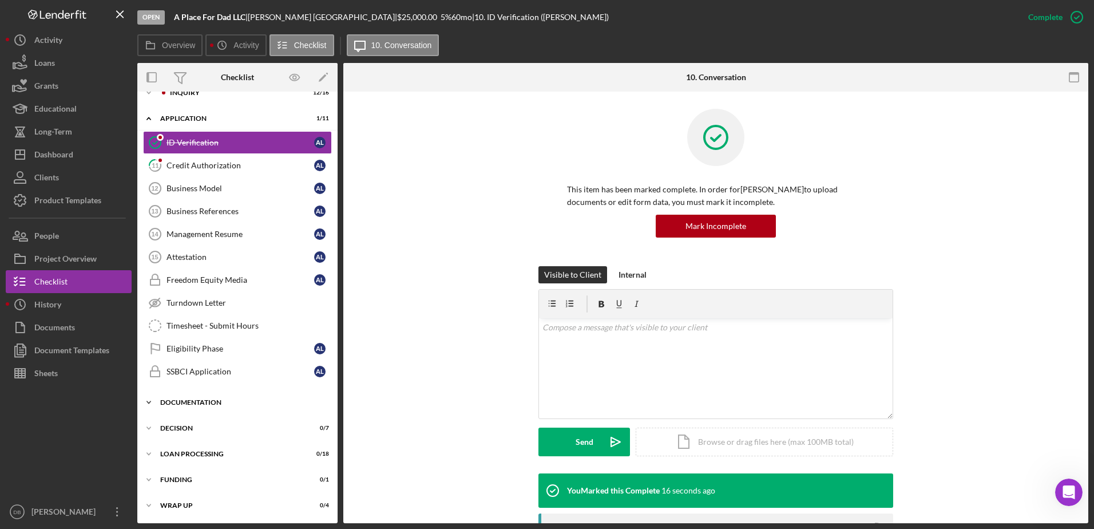
scroll to position [15, 0]
click at [149, 401] on icon "Icon/Expander" at bounding box center [148, 402] width 23 height 23
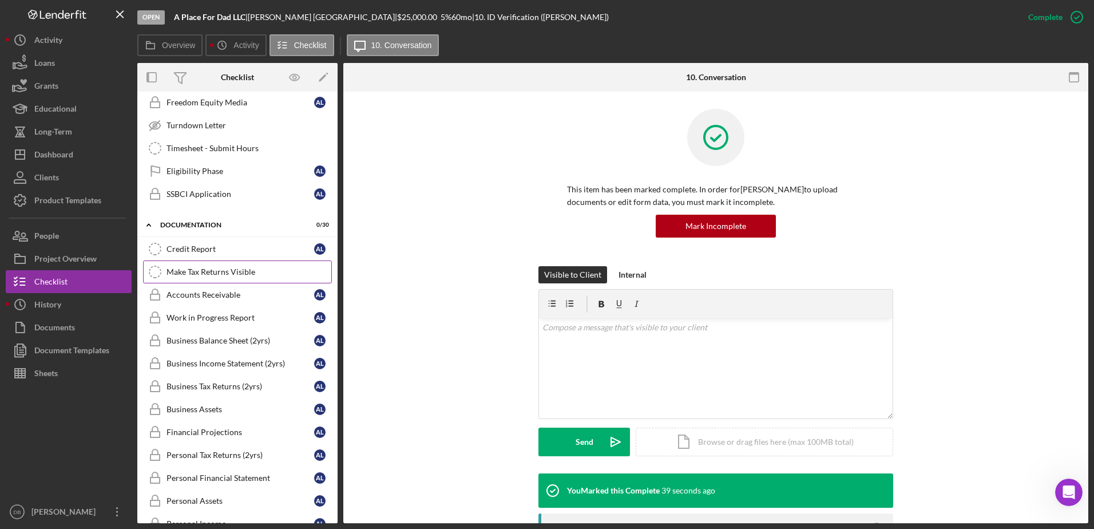
scroll to position [229, 0]
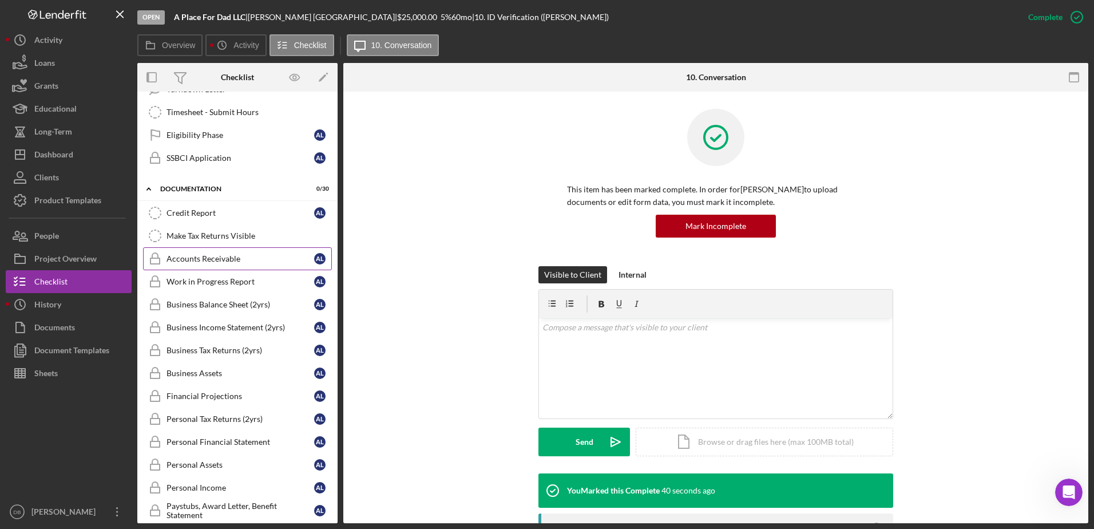
click at [178, 253] on link "Accounts Receivable Accounts Receivable A L" at bounding box center [237, 258] width 189 height 23
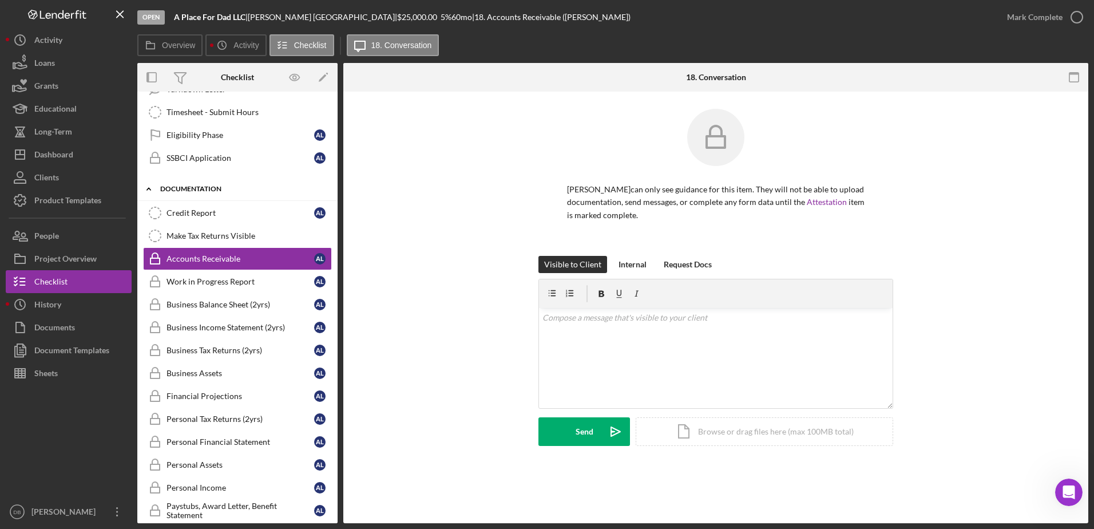
click at [150, 186] on icon "Icon/Expander" at bounding box center [148, 188] width 23 height 23
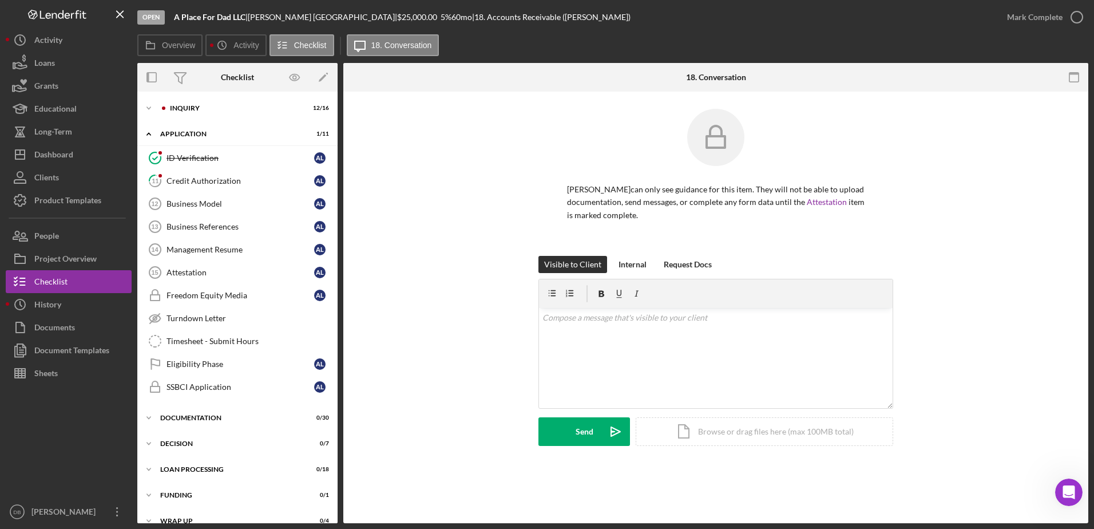
drag, startPoint x: 185, startPoint y: 176, endPoint x: 582, endPoint y: 167, distance: 396.5
click at [185, 175] on link "11 Credit Authorization A L" at bounding box center [237, 180] width 189 height 23
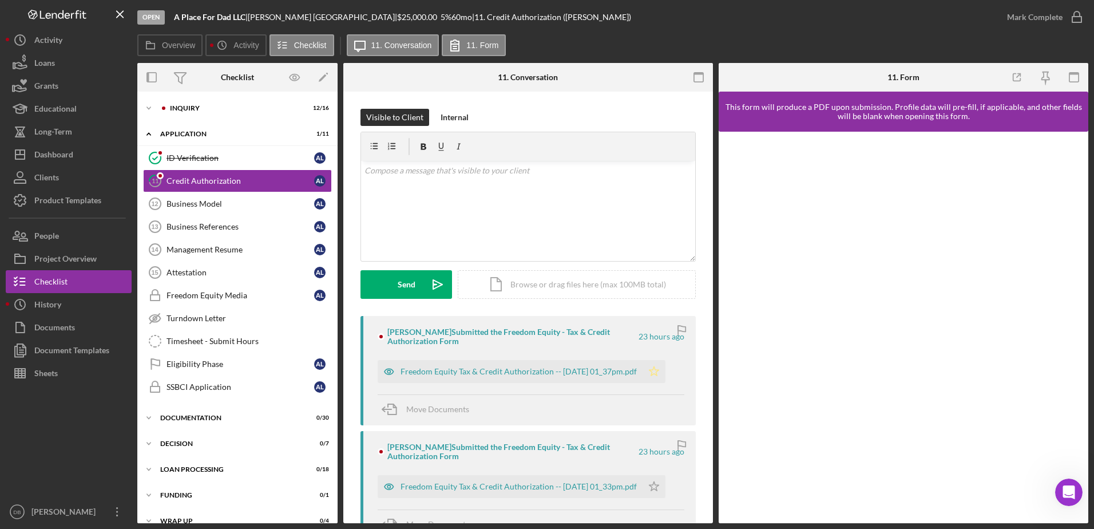
click at [665, 377] on icon "Icon/Star" at bounding box center [653, 371] width 23 height 23
click at [1077, 18] on icon "button" at bounding box center [1076, 17] width 29 height 29
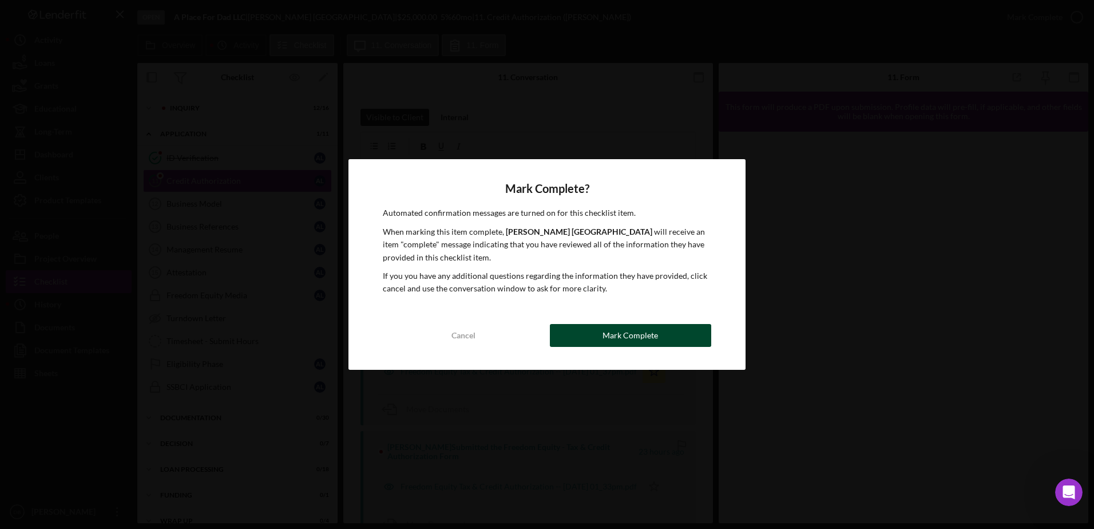
click at [618, 333] on div "Mark Complete" at bounding box center [629, 335] width 55 height 23
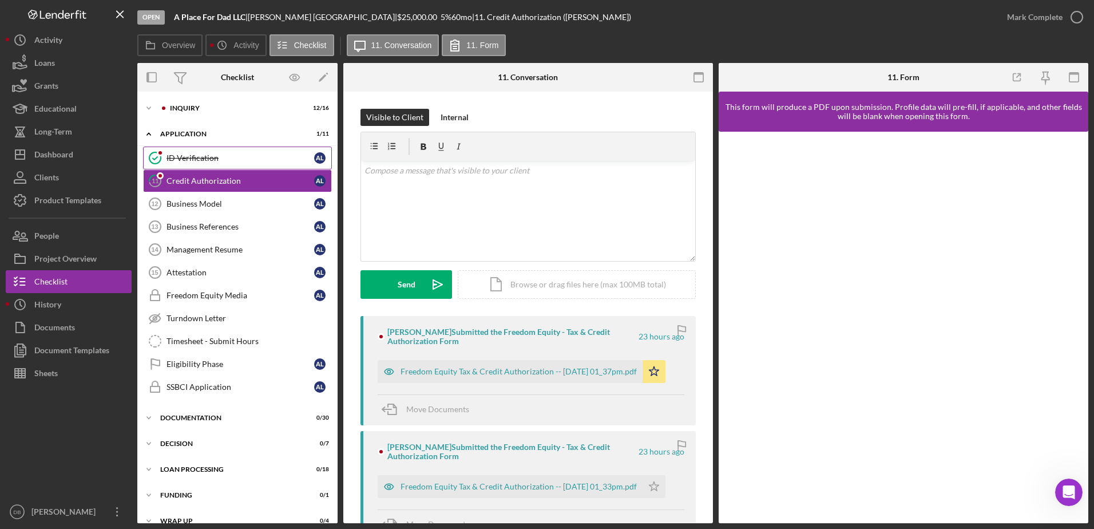
click at [228, 157] on div "ID Verification" at bounding box center [240, 157] width 148 height 9
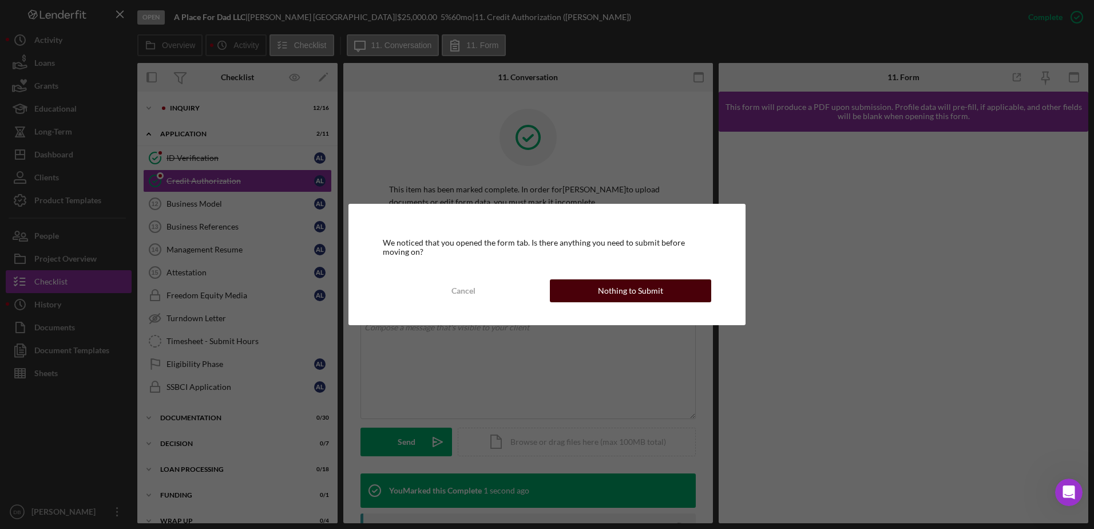
click at [634, 295] on div "Nothing to Submit" at bounding box center [630, 290] width 65 height 23
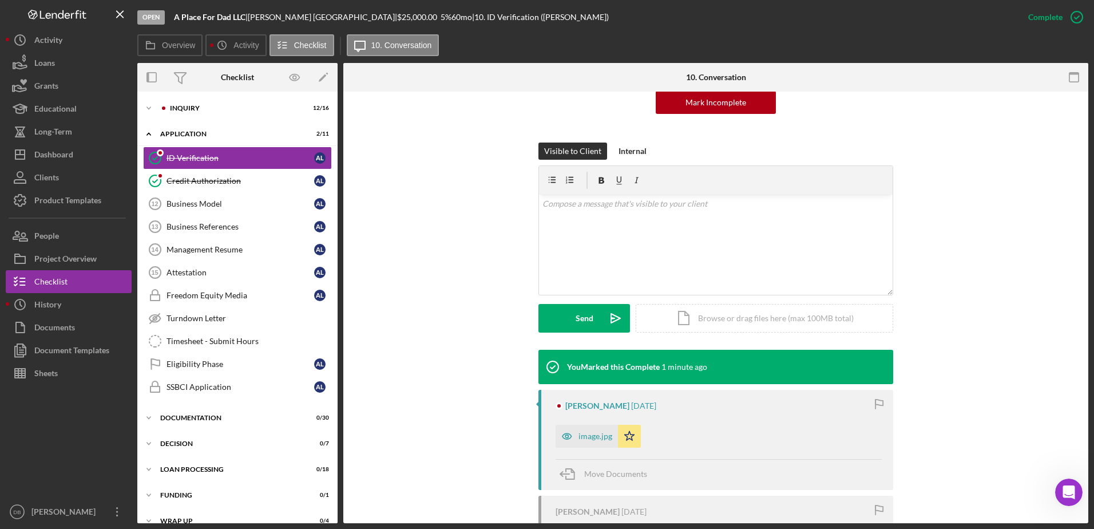
scroll to position [229, 0]
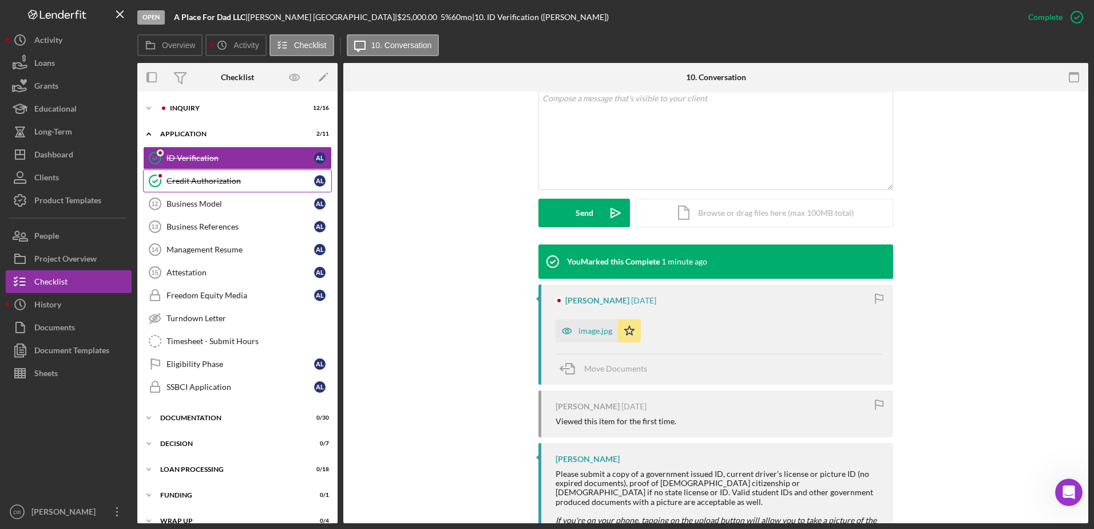
click at [271, 171] on link "Credit Authorization Credit Authorization A L" at bounding box center [237, 180] width 189 height 23
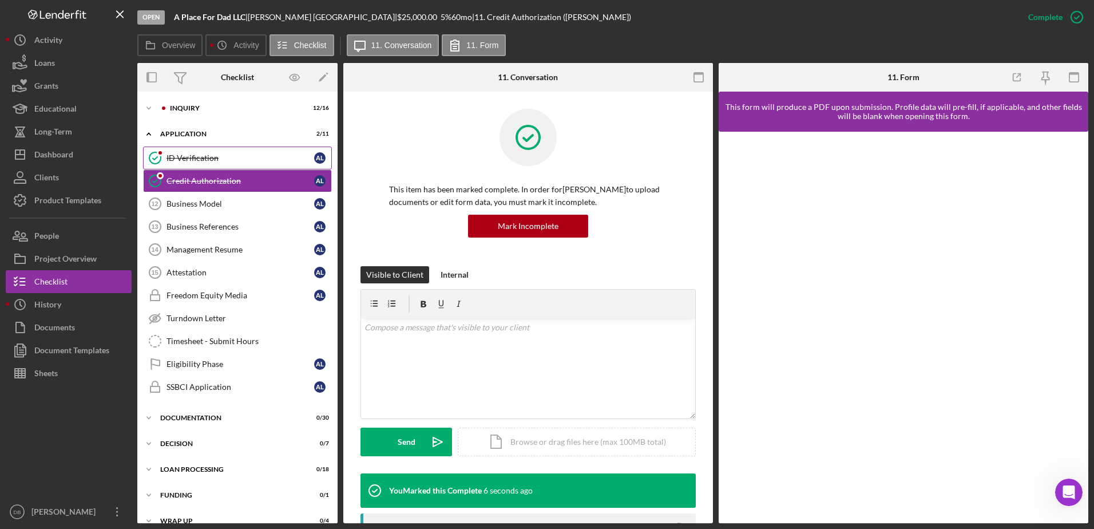
click at [189, 160] on div "ID Verification" at bounding box center [240, 157] width 148 height 9
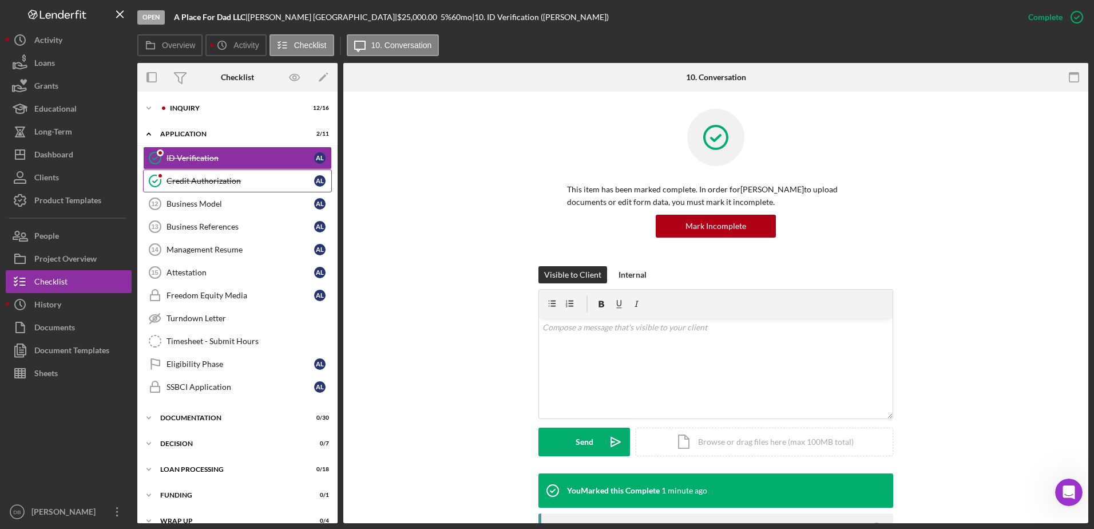
click at [174, 184] on div "Credit Authorization" at bounding box center [240, 180] width 148 height 9
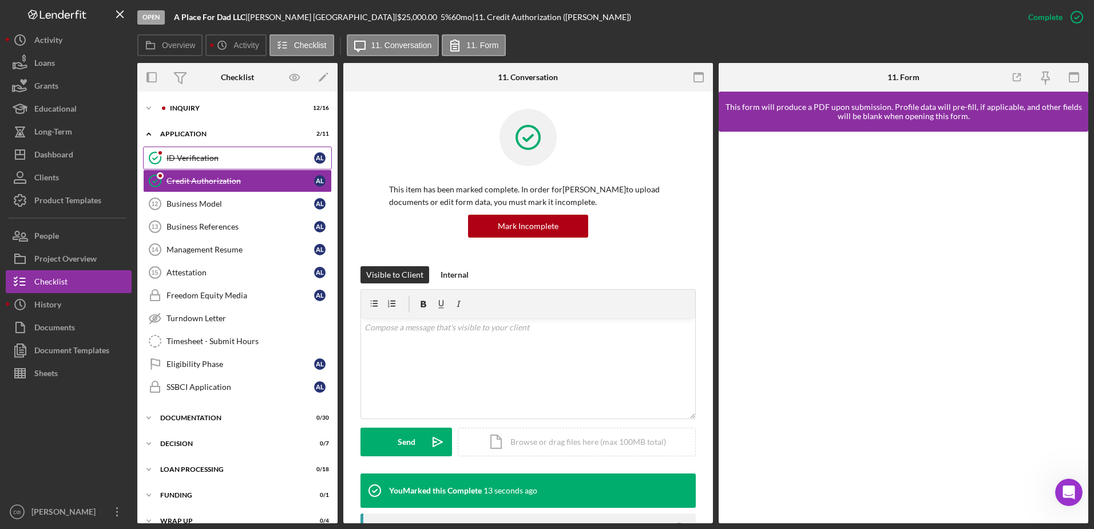
click at [186, 151] on link "ID Verification ID Verification A L" at bounding box center [237, 157] width 189 height 23
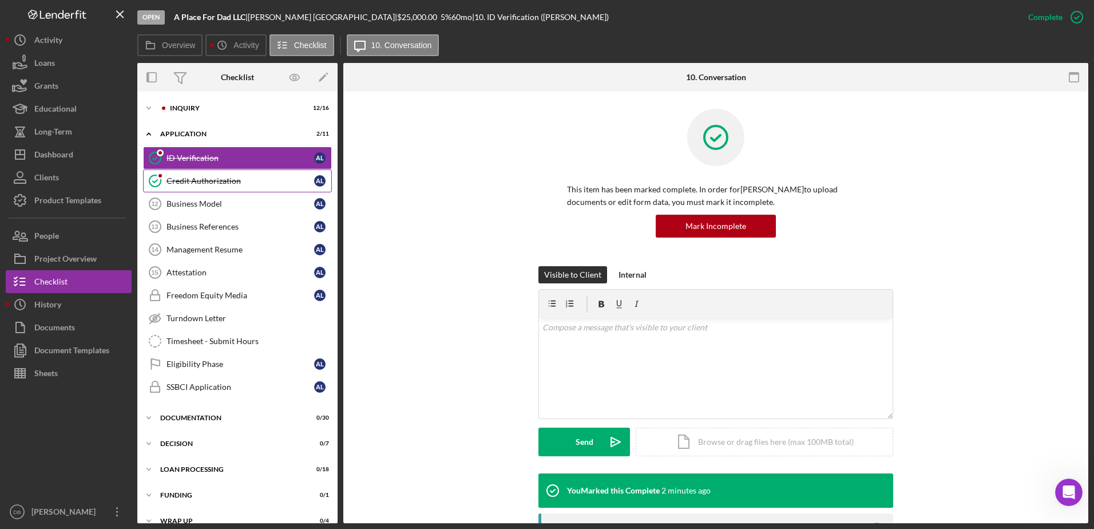
click at [230, 186] on link "Credit Authorization Credit Authorization A L" at bounding box center [237, 180] width 189 height 23
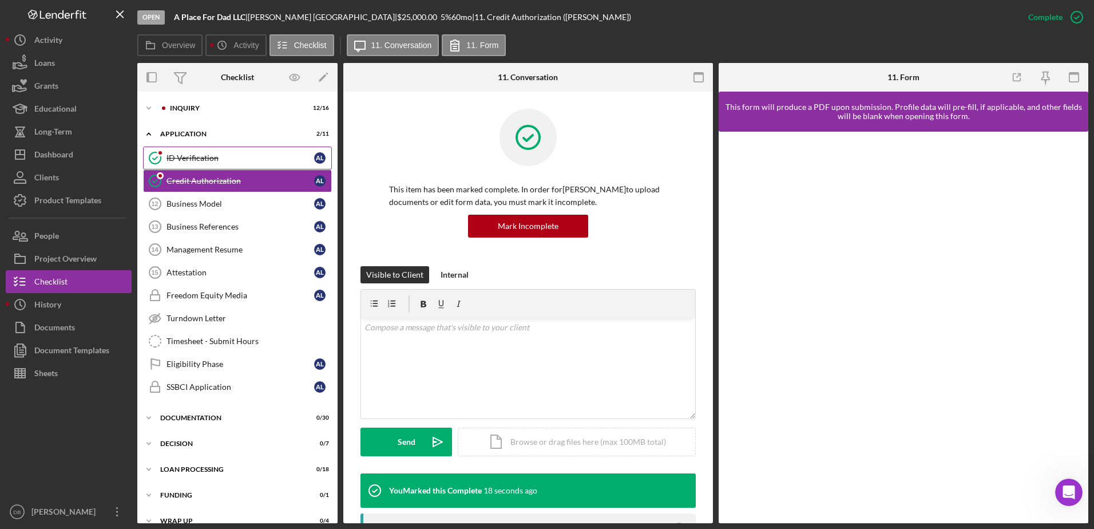
click at [195, 160] on div "ID Verification" at bounding box center [240, 157] width 148 height 9
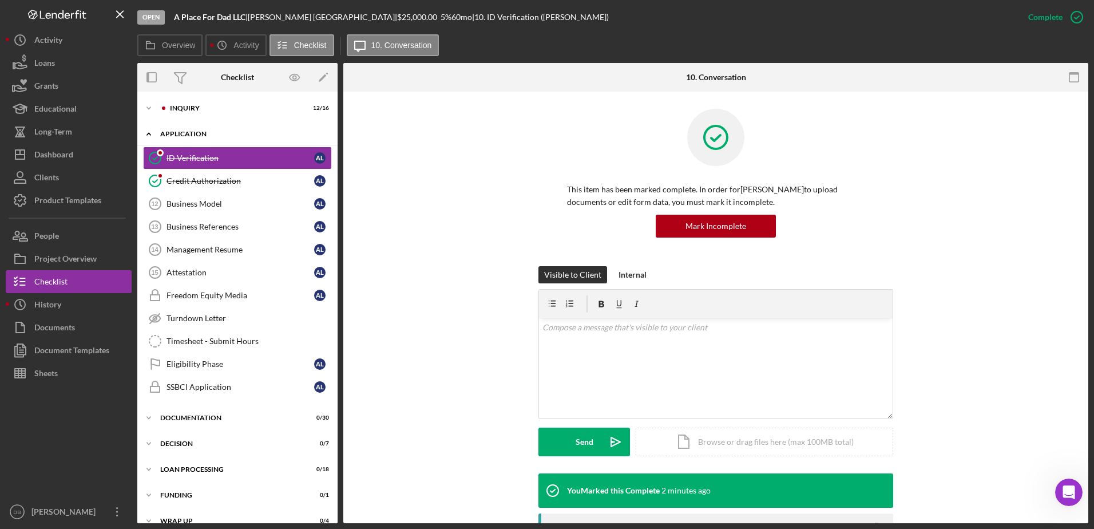
click at [148, 138] on icon "Icon/Expander" at bounding box center [148, 133] width 23 height 23
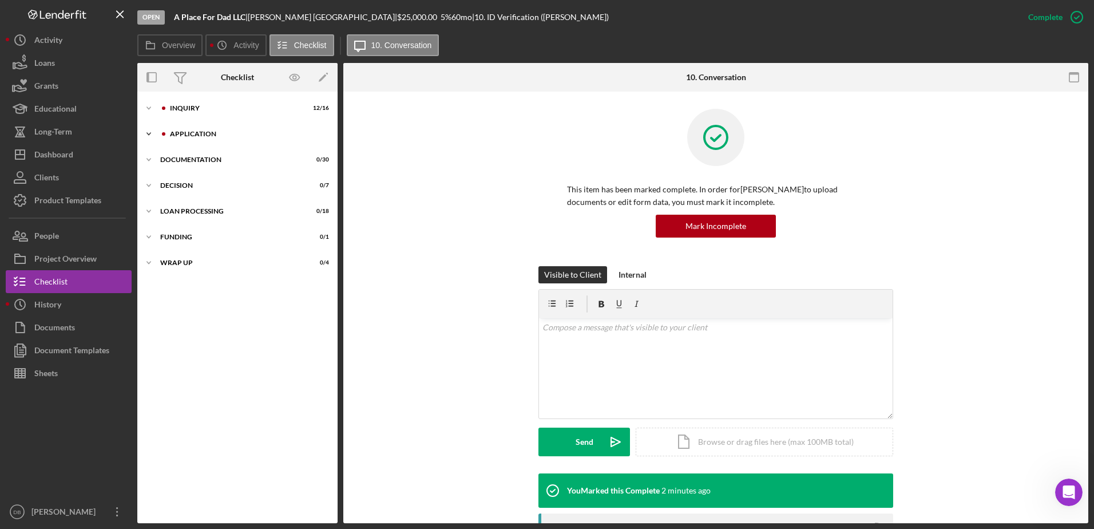
click at [146, 137] on icon "Icon/Expander" at bounding box center [148, 133] width 23 height 23
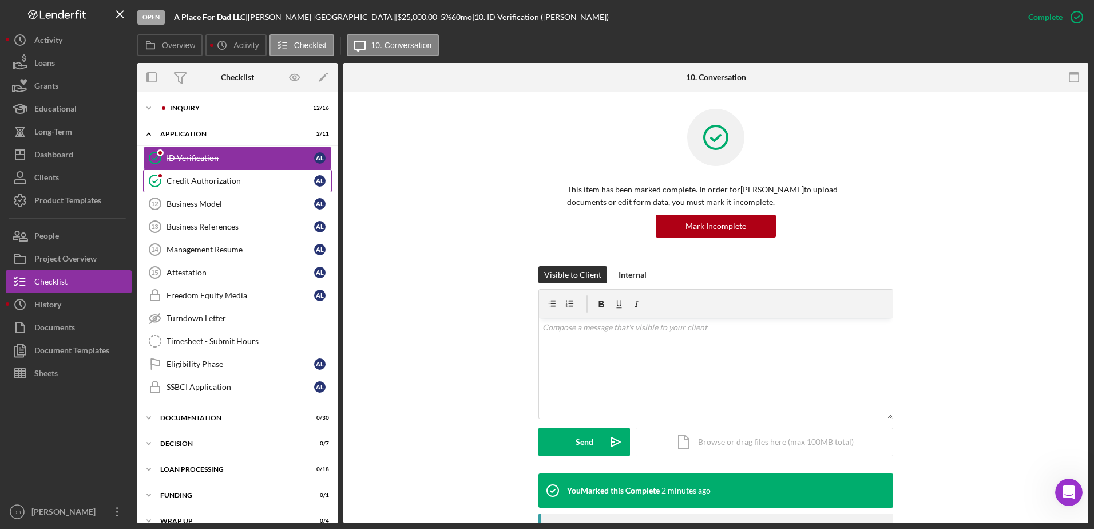
click at [204, 173] on link "Credit Authorization Credit Authorization A L" at bounding box center [237, 180] width 189 height 23
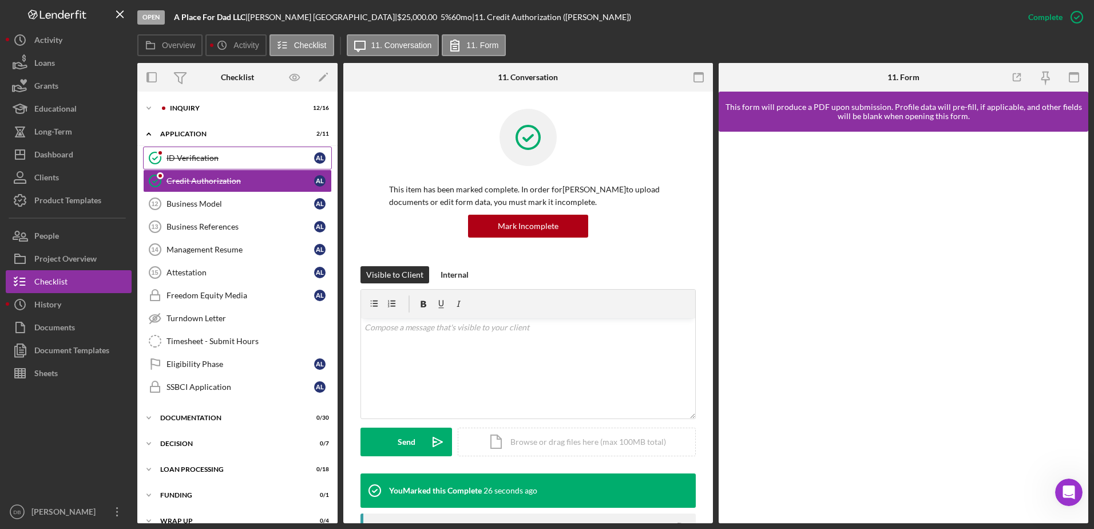
click at [175, 161] on div "ID Verification" at bounding box center [240, 157] width 148 height 9
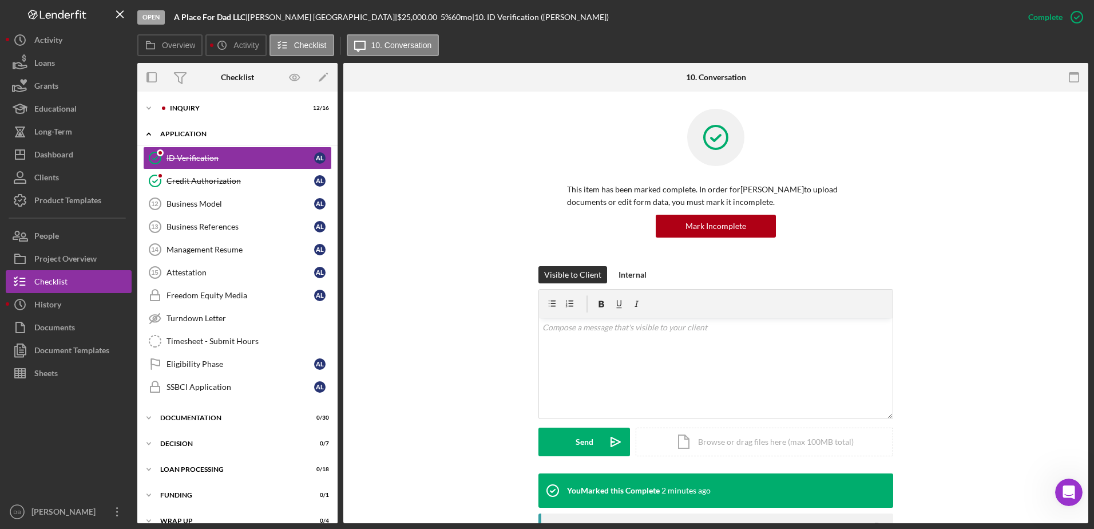
click at [150, 136] on icon "Icon/Expander" at bounding box center [148, 133] width 23 height 23
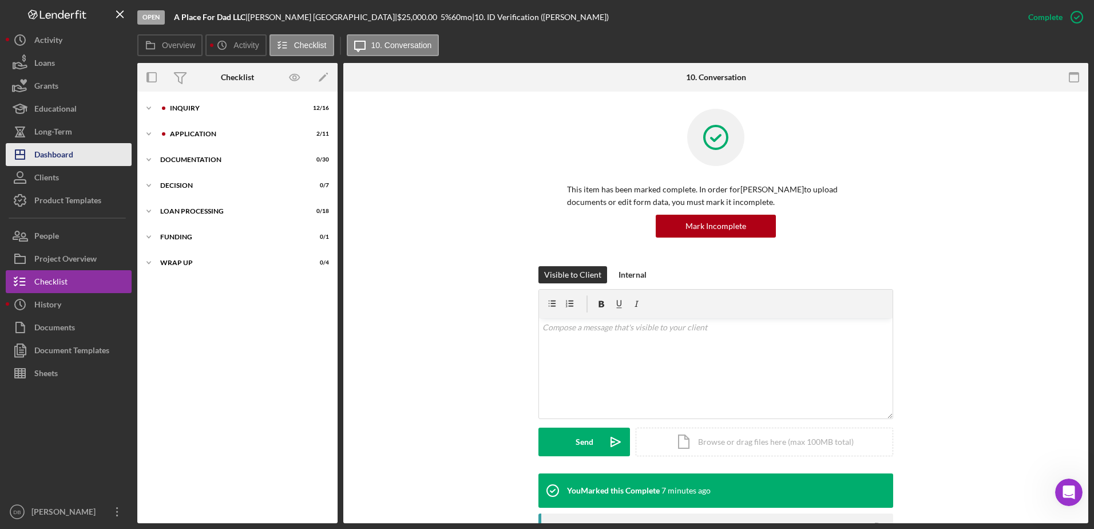
click at [62, 148] on div "Dashboard" at bounding box center [53, 156] width 39 height 26
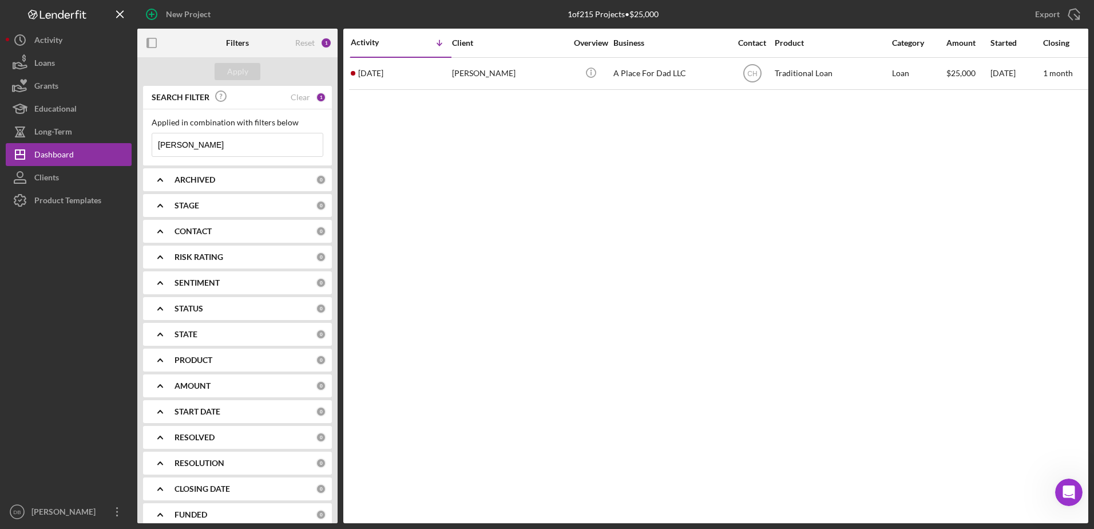
drag, startPoint x: 296, startPoint y: 144, endPoint x: 308, endPoint y: 144, distance: 12.0
click at [300, 144] on icon "Icon/Menu Close" at bounding box center [311, 144] width 23 height 23
drag, startPoint x: 219, startPoint y: 141, endPoint x: 219, endPoint y: 148, distance: 6.9
click at [219, 144] on input at bounding box center [237, 144] width 170 height 23
click at [120, 251] on div at bounding box center [69, 356] width 126 height 288
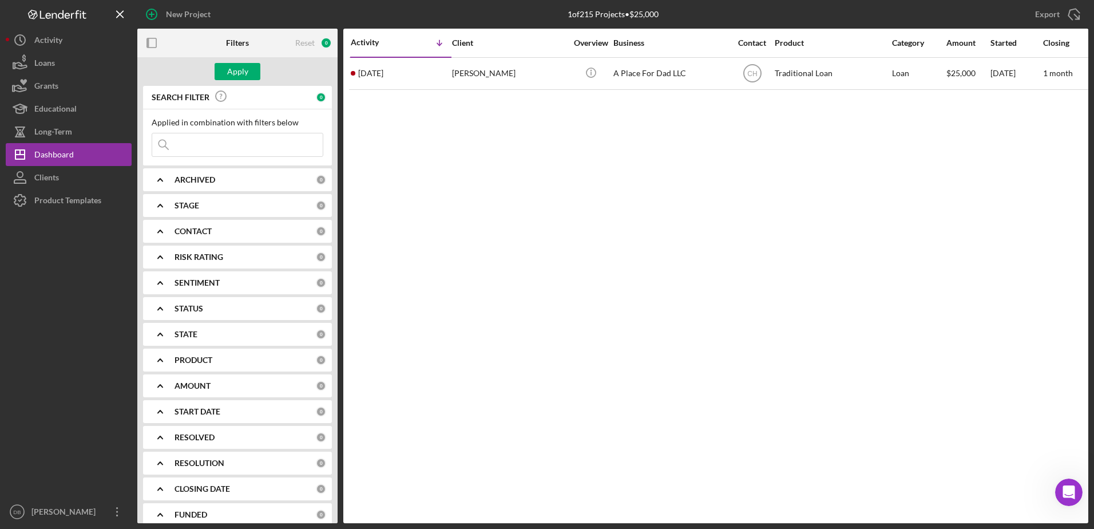
click at [165, 229] on icon "Icon/Expander" at bounding box center [160, 231] width 29 height 29
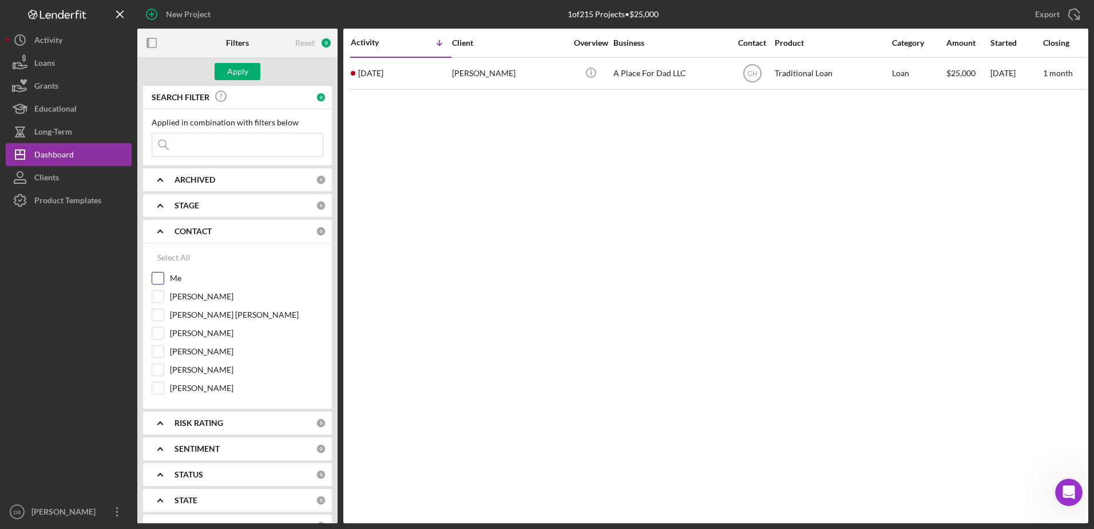
click at [164, 280] on div "Me" at bounding box center [238, 281] width 172 height 18
click at [158, 279] on input "Me" at bounding box center [157, 277] width 11 height 11
checkbox input "true"
click at [245, 80] on div "Apply" at bounding box center [237, 71] width 200 height 29
click at [238, 62] on div "Apply" at bounding box center [237, 71] width 200 height 29
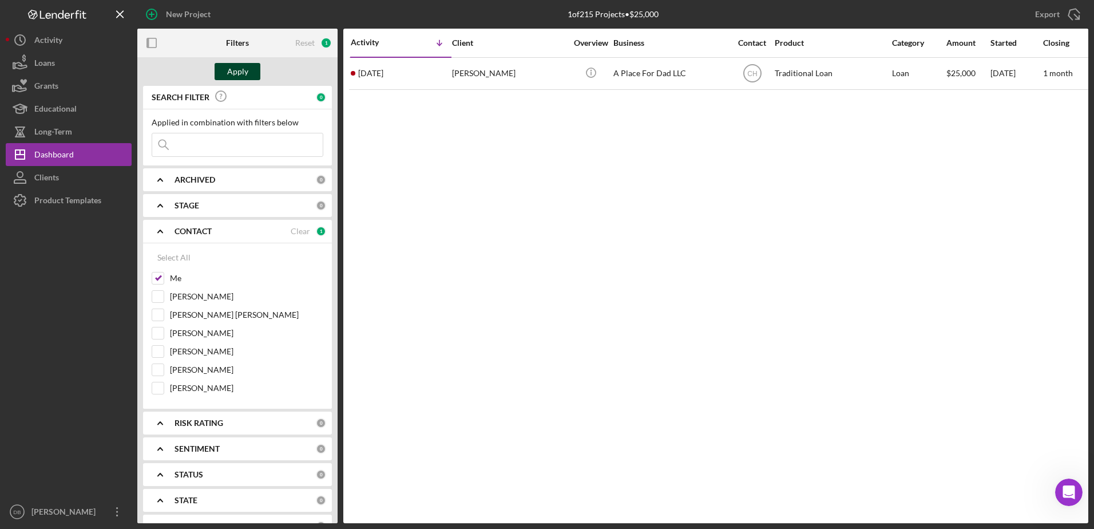
click at [241, 69] on div "Apply" at bounding box center [237, 71] width 21 height 17
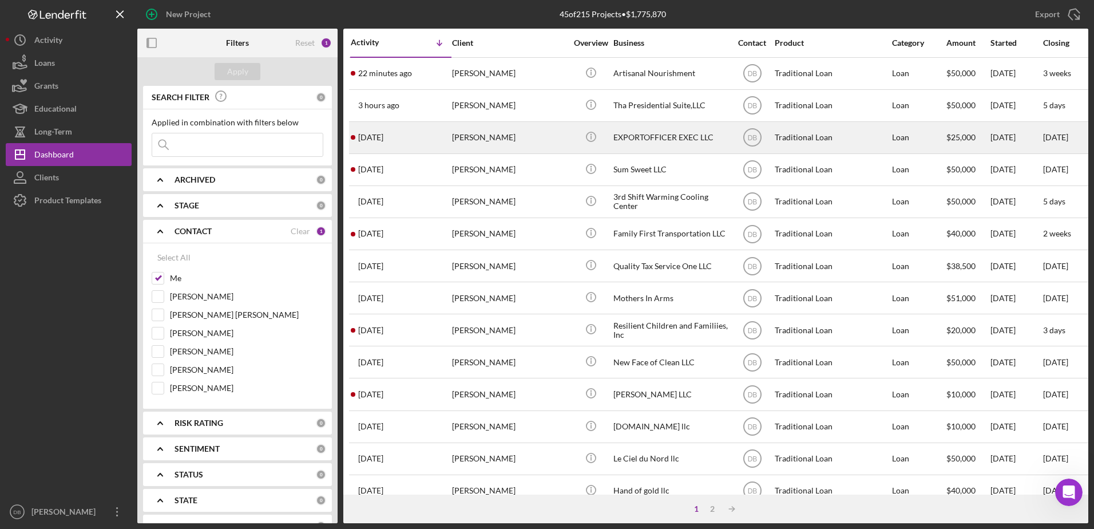
click at [460, 135] on div "[PERSON_NAME]" at bounding box center [509, 137] width 114 height 30
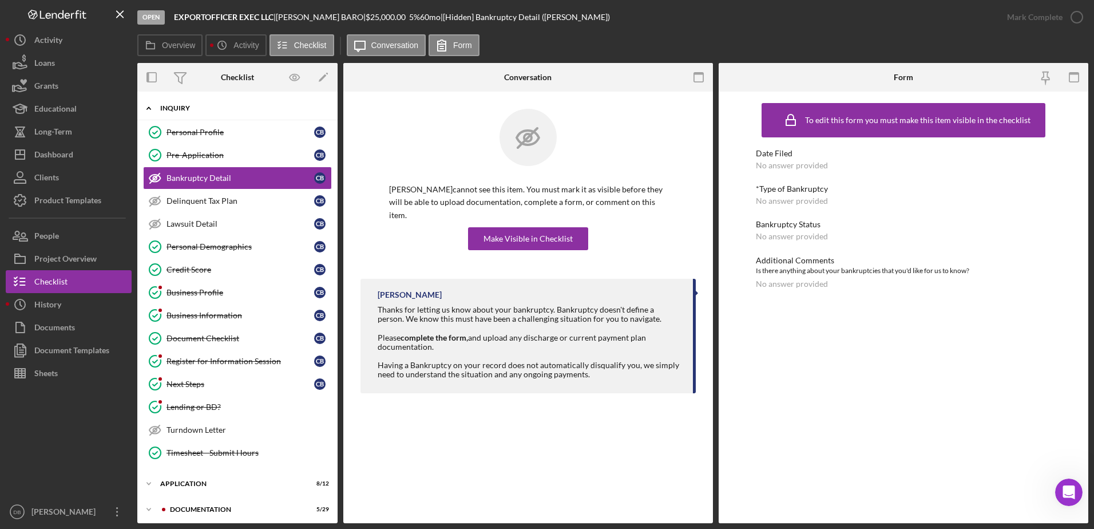
click at [184, 110] on div "Inquiry" at bounding box center [241, 108] width 163 height 7
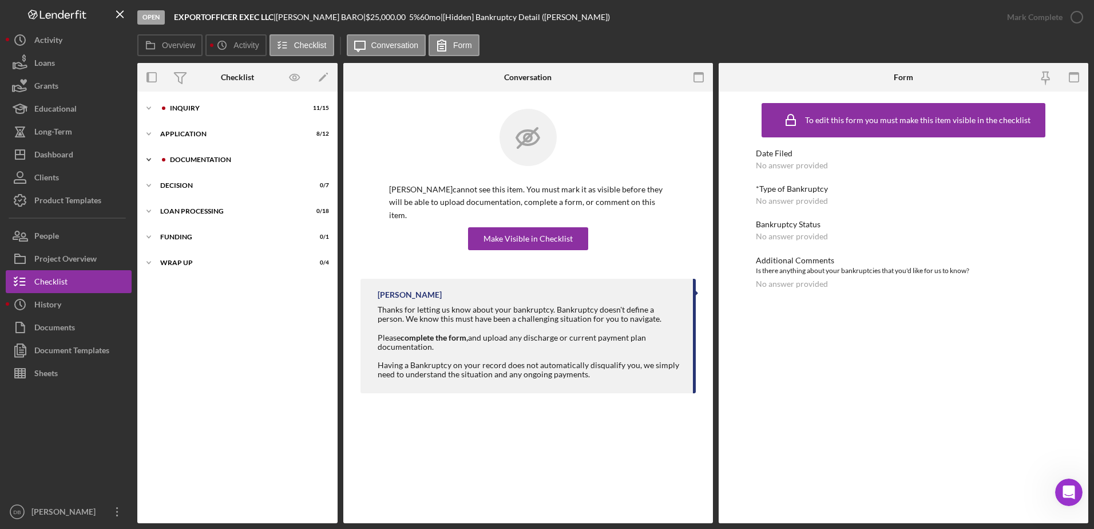
click at [188, 164] on div "Icon/Expander Documentation 5 / 29" at bounding box center [237, 159] width 200 height 23
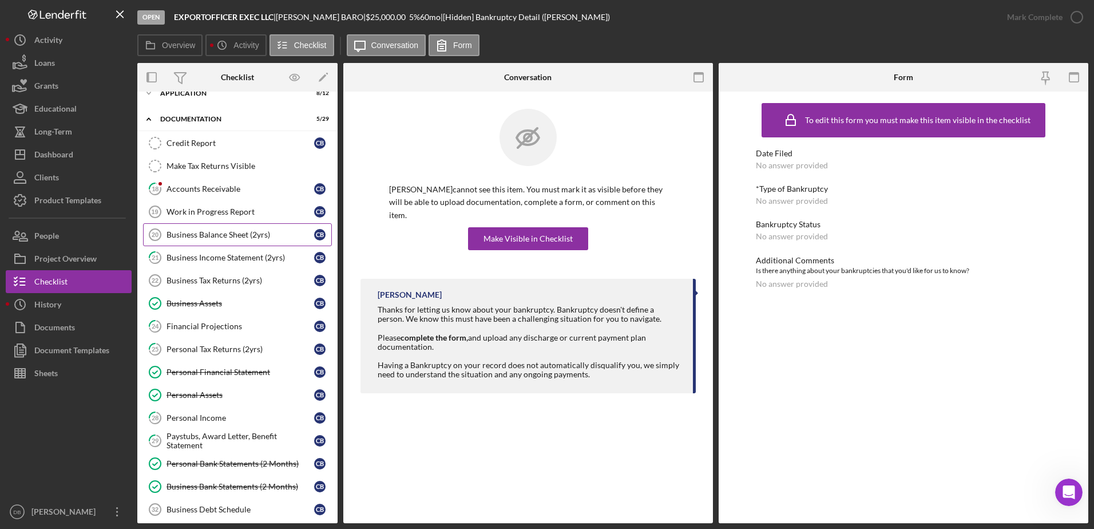
scroll to position [57, 0]
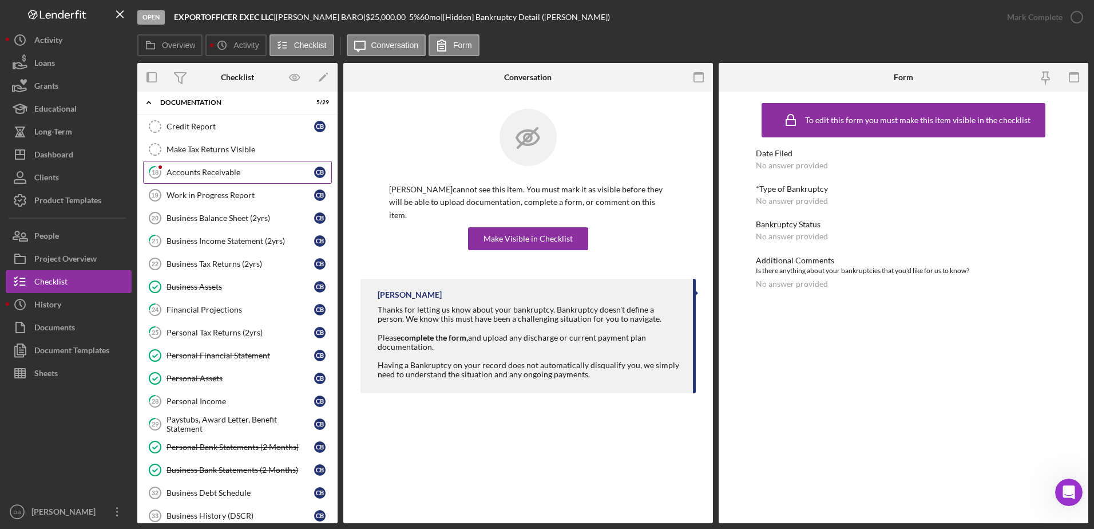
click at [191, 178] on link "18 Accounts Receivable C B" at bounding box center [237, 172] width 189 height 23
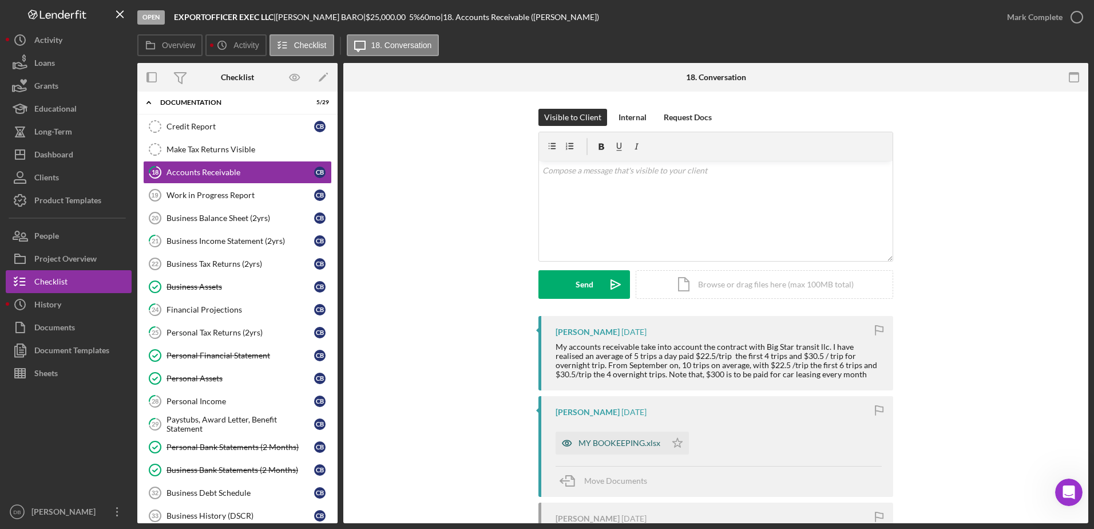
click at [620, 443] on div "MY BOOKEEPING.xlsx" at bounding box center [619, 442] width 82 height 9
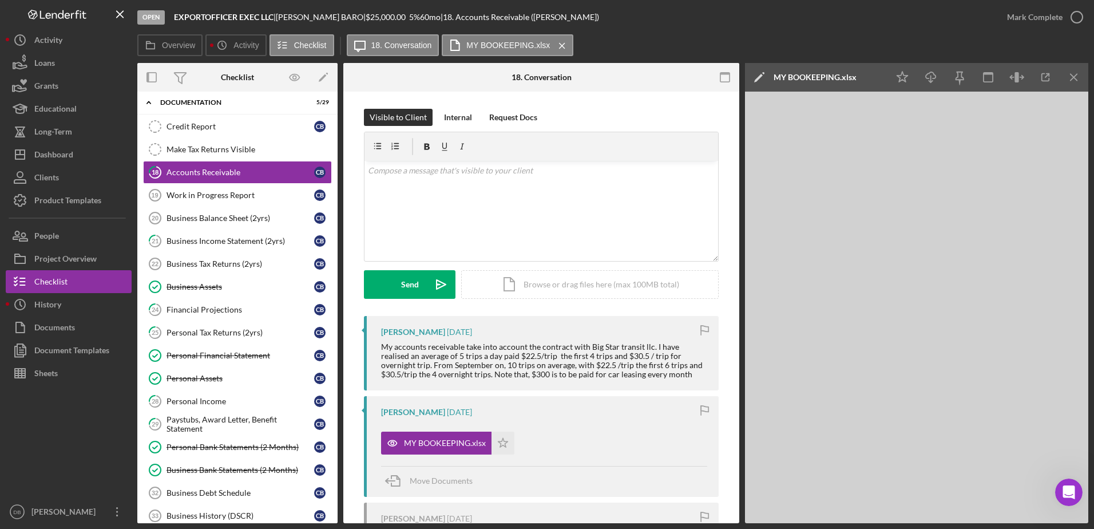
drag, startPoint x: 1074, startPoint y: 67, endPoint x: 513, endPoint y: 235, distance: 585.1
click at [1074, 67] on icon "Icon/Menu Close" at bounding box center [1074, 78] width 26 height 26
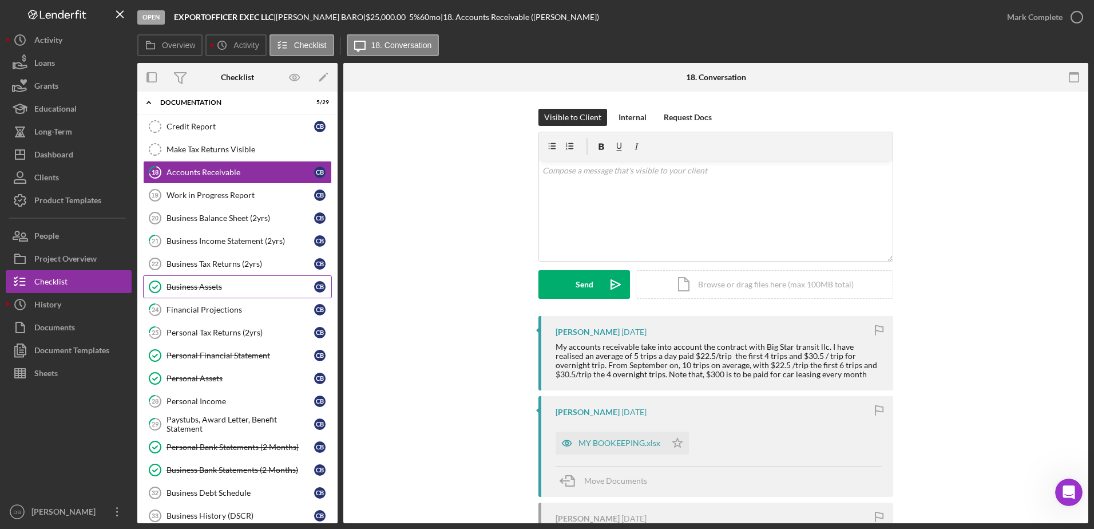
click at [188, 285] on div "Business Assets" at bounding box center [240, 286] width 148 height 9
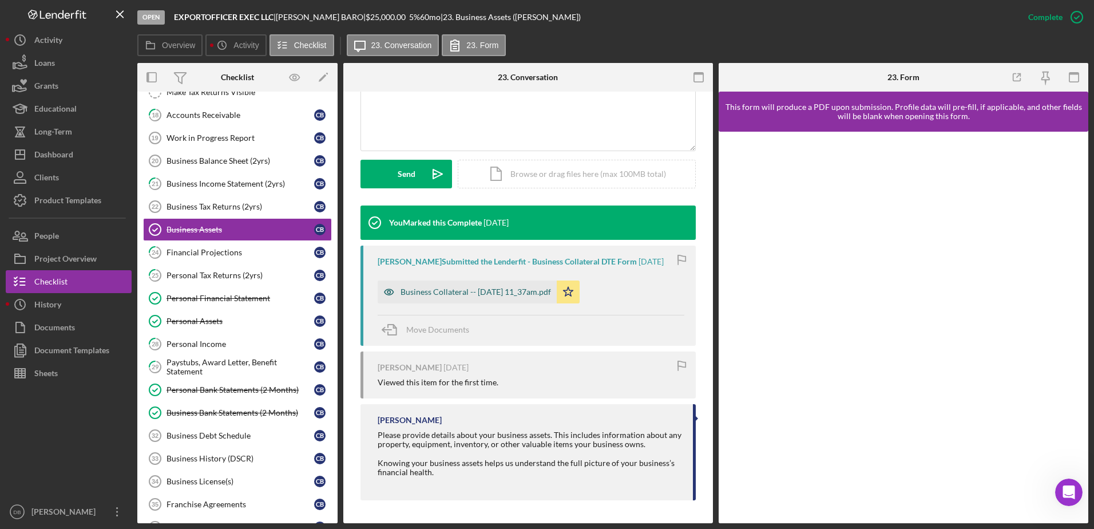
scroll to position [277, 0]
click at [231, 245] on link "24 Financial Projections C B" at bounding box center [237, 252] width 189 height 23
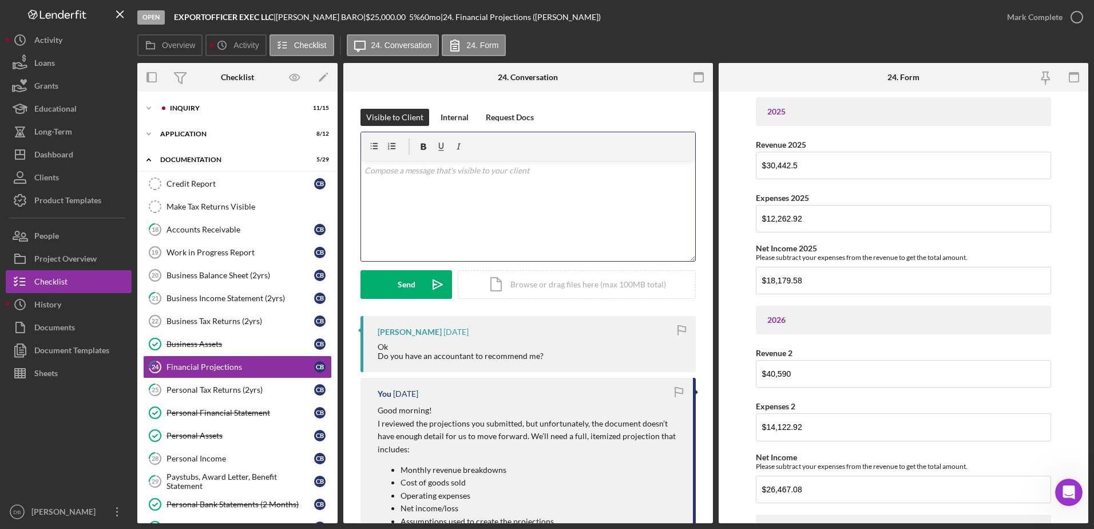
click at [485, 204] on div "v Color teal Color pink Remove color Add row above Add row below Add column bef…" at bounding box center [528, 211] width 334 height 100
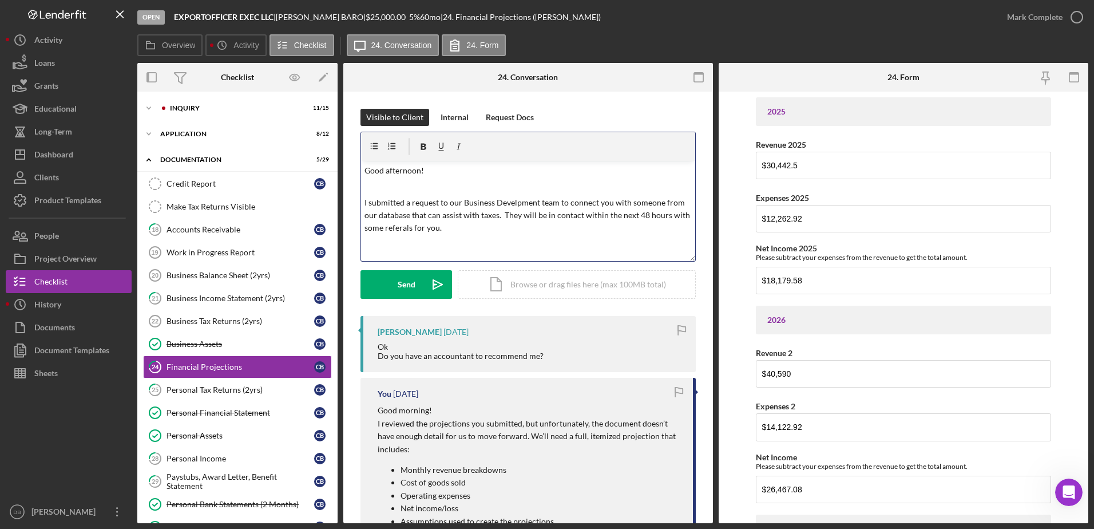
scroll to position [6, 0]
drag, startPoint x: 416, startPoint y: 215, endPoint x: 404, endPoint y: 224, distance: 14.7
click at [660, 199] on p "I submitted a request to our Business Develpment team to connect you with someo…" at bounding box center [528, 209] width 328 height 38
click at [601, 231] on p at bounding box center [528, 237] width 328 height 13
click at [515, 211] on p "I submitted a request to our Business Develpment team to connect you with some …" at bounding box center [528, 209] width 328 height 38
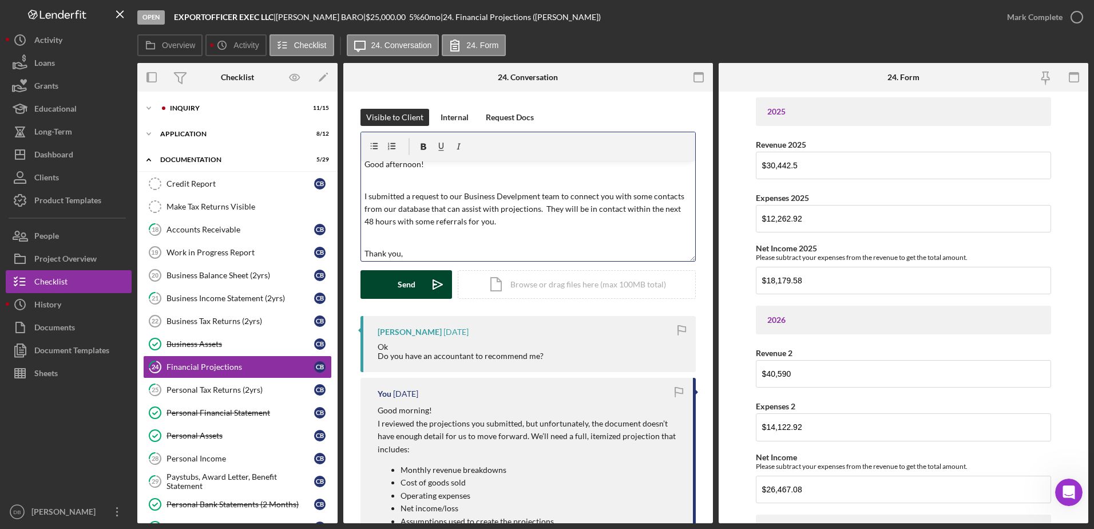
click at [418, 279] on button "Send Icon/icon-invite-send" at bounding box center [406, 284] width 92 height 29
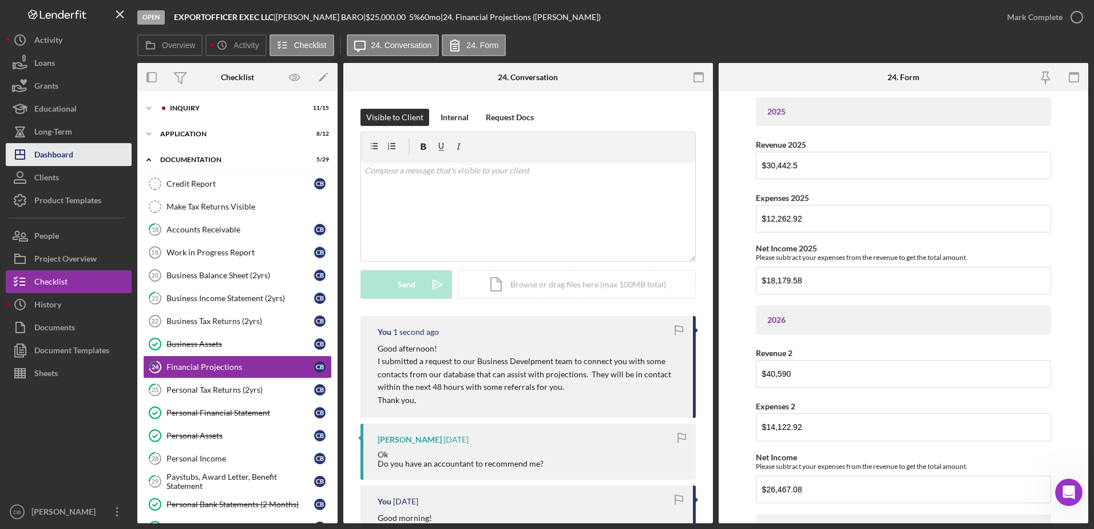
scroll to position [0, 0]
click at [84, 149] on button "Icon/Dashboard Dashboard" at bounding box center [69, 154] width 126 height 23
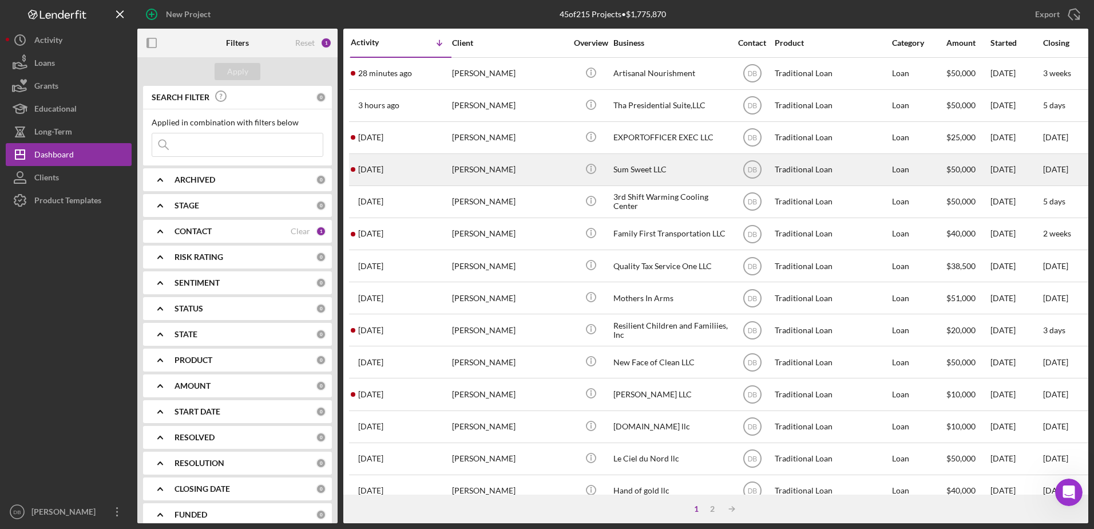
click at [471, 173] on div "[PERSON_NAME]" at bounding box center [509, 169] width 114 height 30
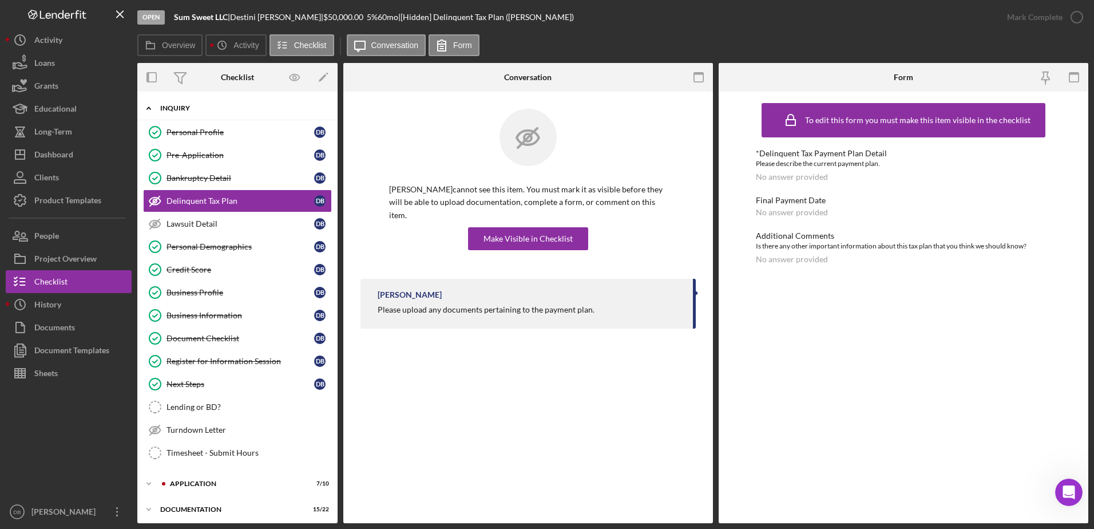
click at [197, 106] on div "Inquiry" at bounding box center [241, 108] width 163 height 7
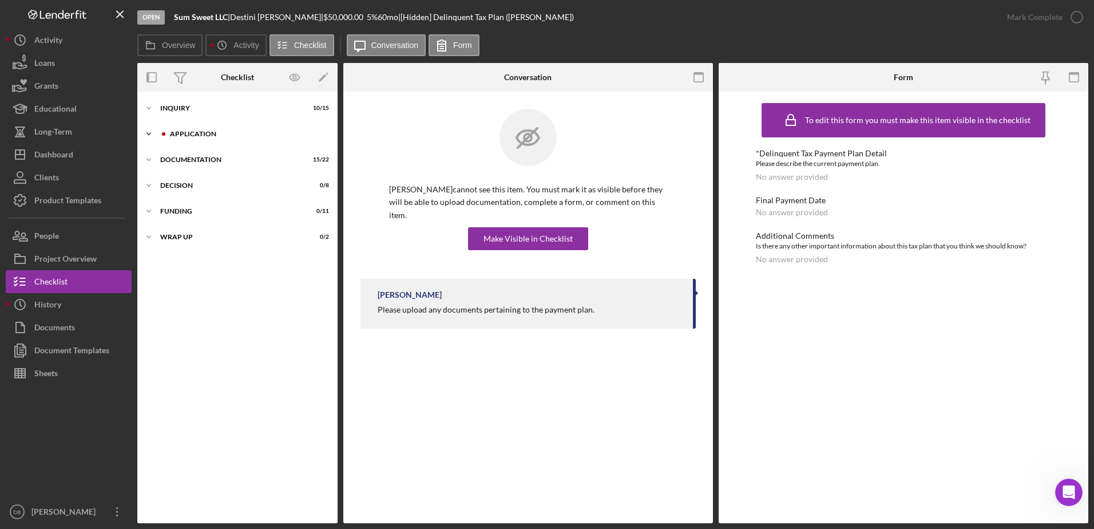
click at [198, 136] on div "Application" at bounding box center [246, 133] width 153 height 7
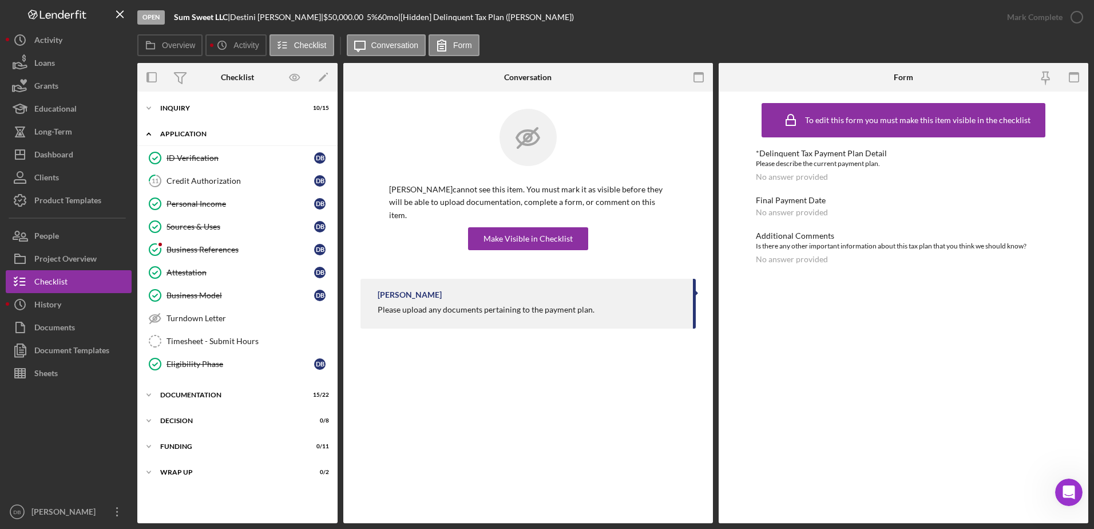
click at [195, 136] on div "Application" at bounding box center [241, 133] width 163 height 7
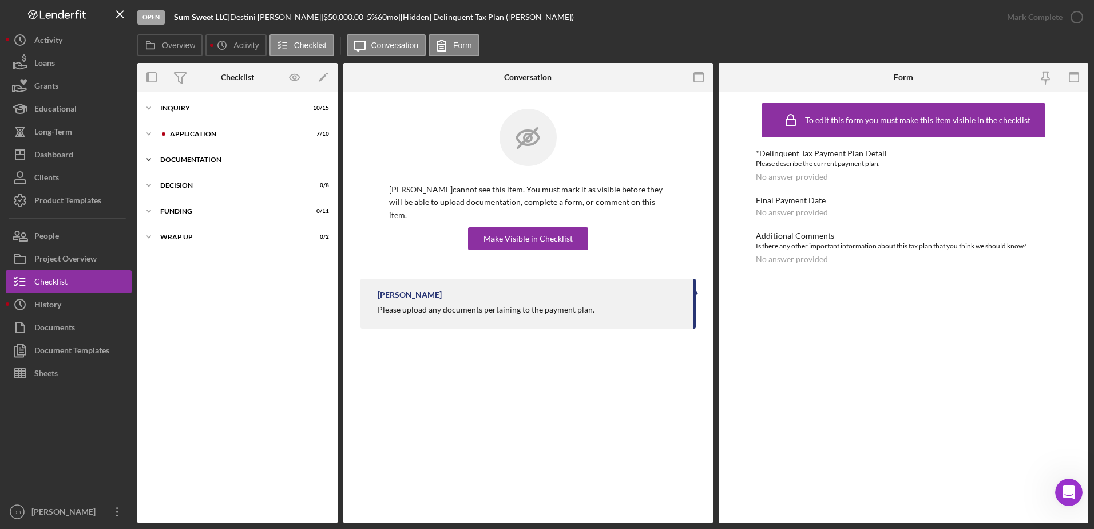
click at [215, 156] on div "Documentation" at bounding box center [241, 159] width 163 height 7
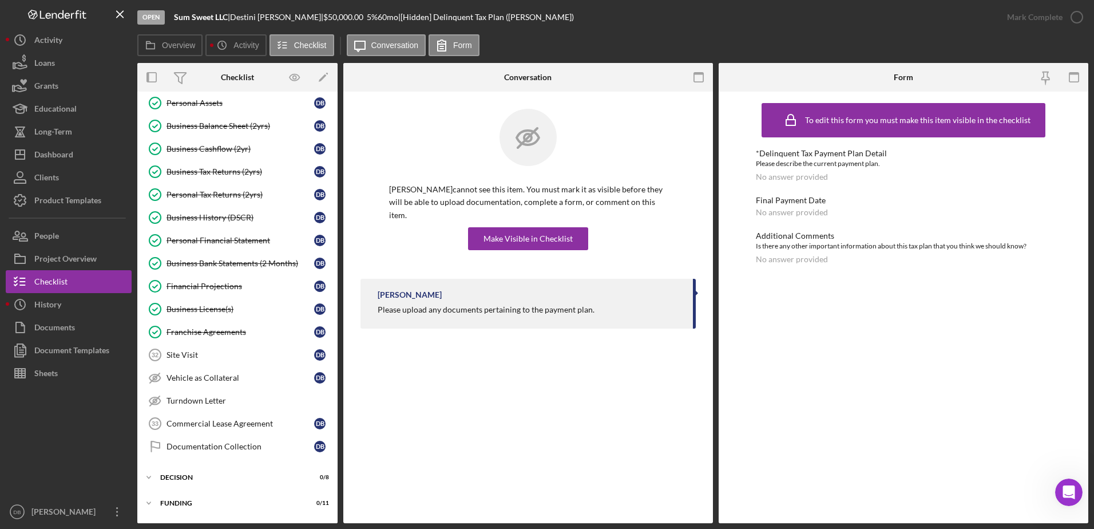
scroll to position [241, 0]
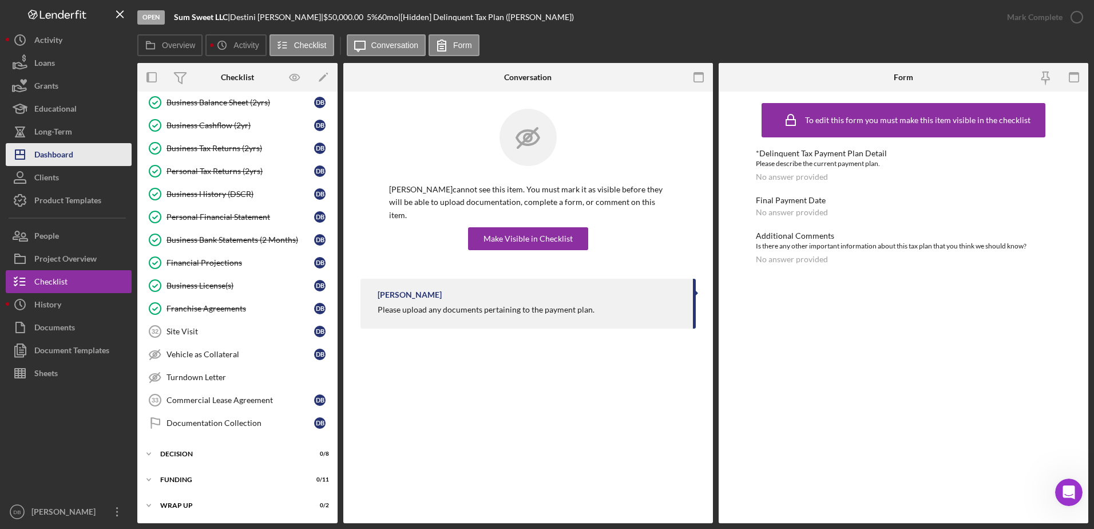
click at [97, 153] on button "Icon/Dashboard Dashboard" at bounding box center [69, 154] width 126 height 23
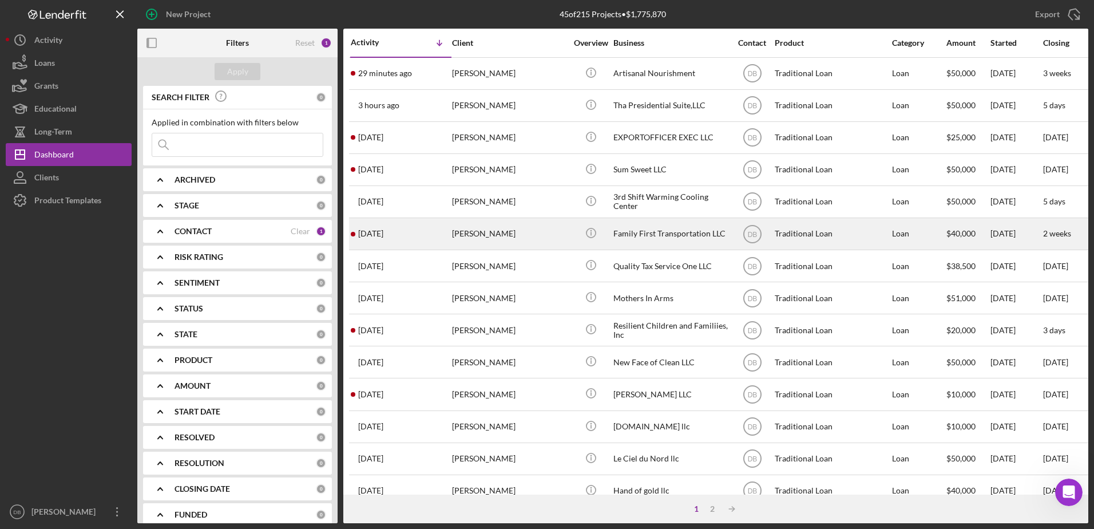
click at [471, 237] on div "[PERSON_NAME]" at bounding box center [509, 234] width 114 height 30
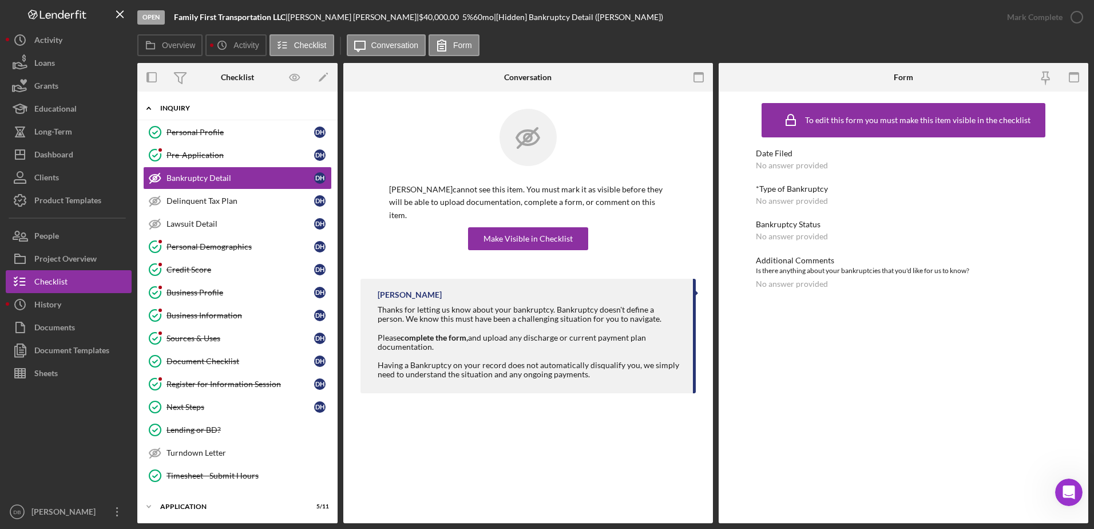
click at [198, 108] on div "Inquiry" at bounding box center [241, 108] width 163 height 7
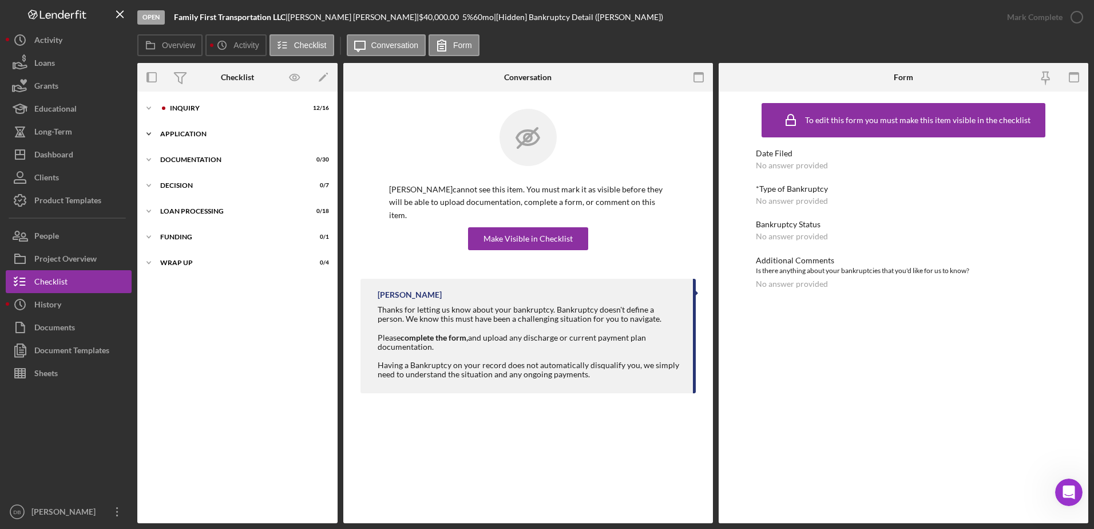
click at [208, 123] on div "Icon/Expander Inquiry 12 / 16 Icon/Expander Application 5 / 11 Icon/Expander Do…" at bounding box center [237, 307] width 200 height 420
click at [209, 133] on div "Application" at bounding box center [241, 133] width 163 height 7
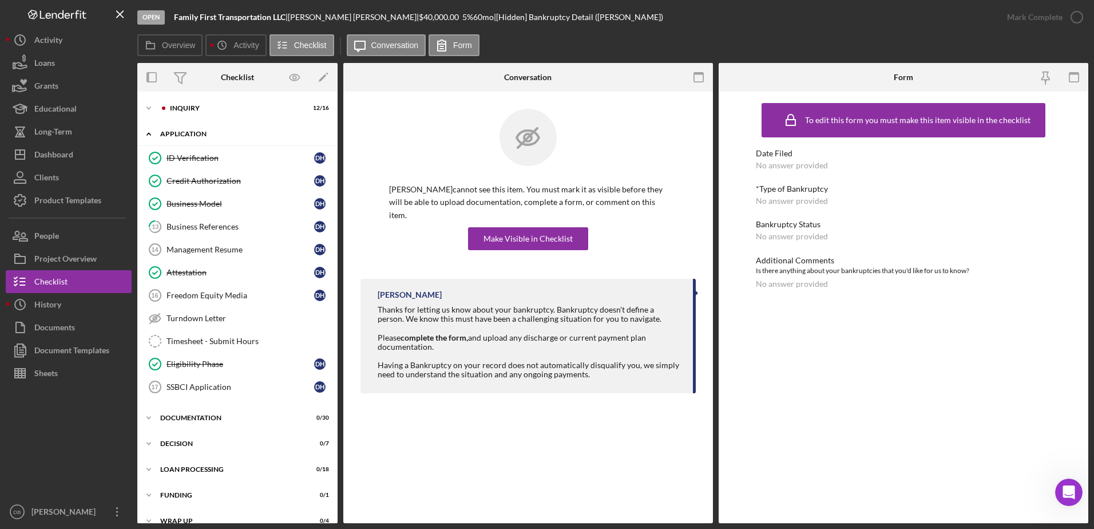
click at [207, 138] on div "Icon/Expander Application 5 / 11" at bounding box center [237, 133] width 200 height 23
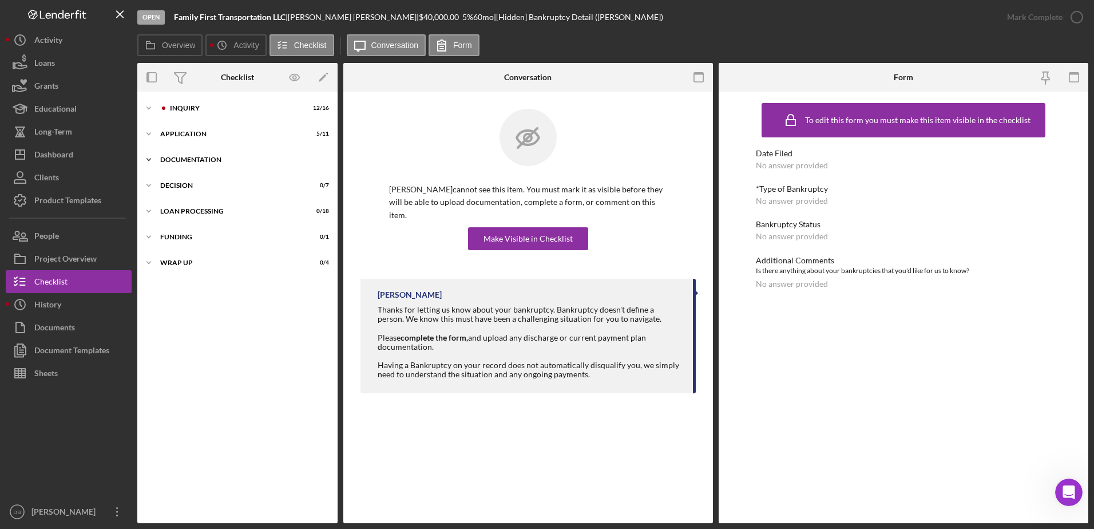
click at [200, 166] on div "Icon/Expander Documentation 0 / 30" at bounding box center [237, 159] width 200 height 23
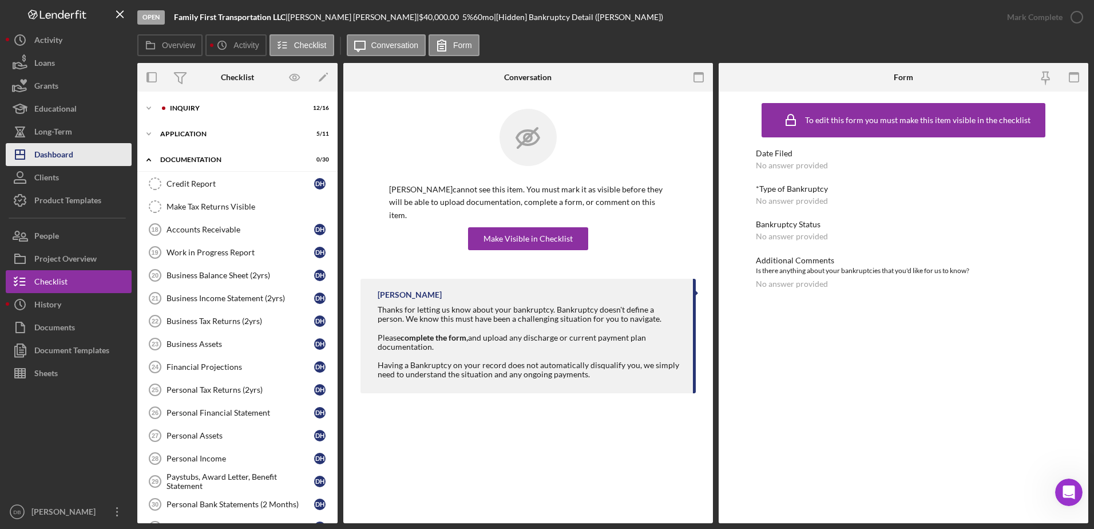
click at [95, 161] on button "Icon/Dashboard Dashboard" at bounding box center [69, 154] width 126 height 23
